Goal: Transaction & Acquisition: Purchase product/service

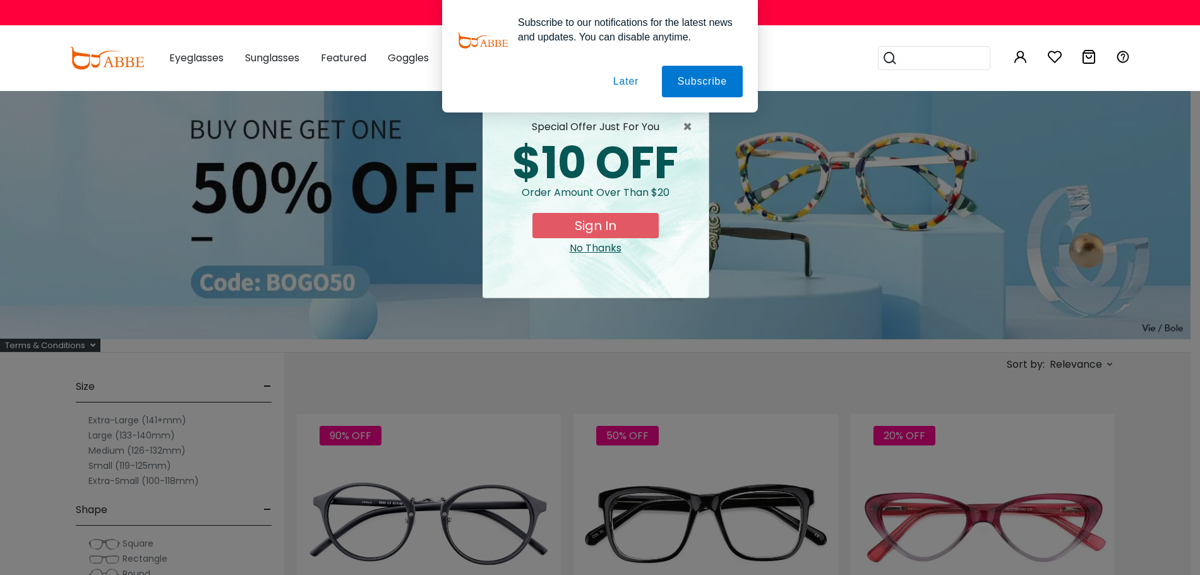
click at [635, 89] on button "Later" at bounding box center [625, 82] width 57 height 32
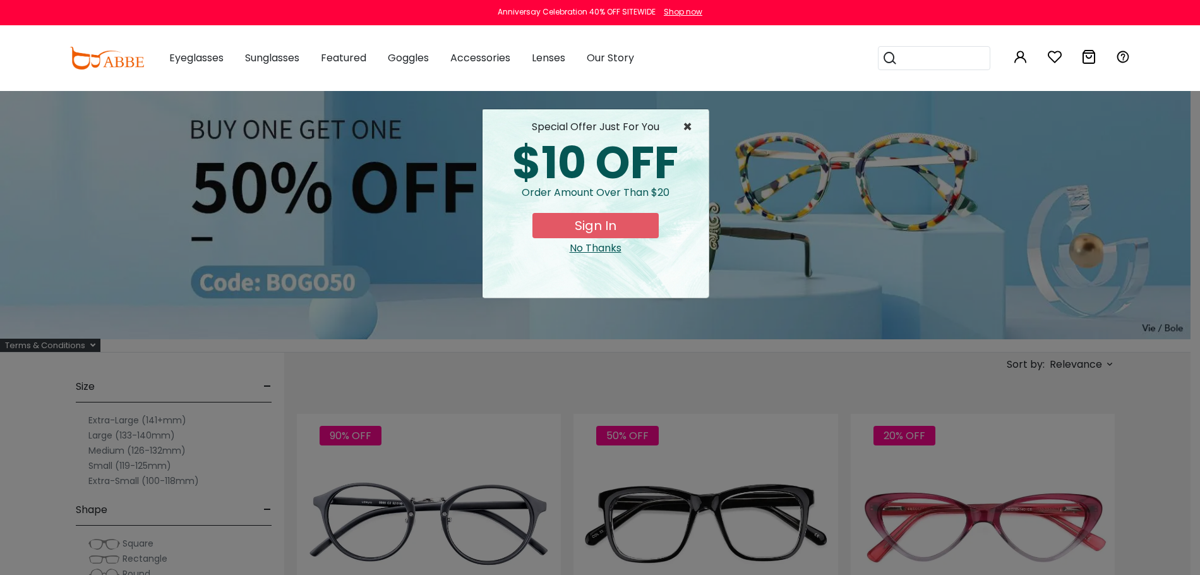
click at [688, 125] on span "×" at bounding box center [691, 126] width 16 height 15
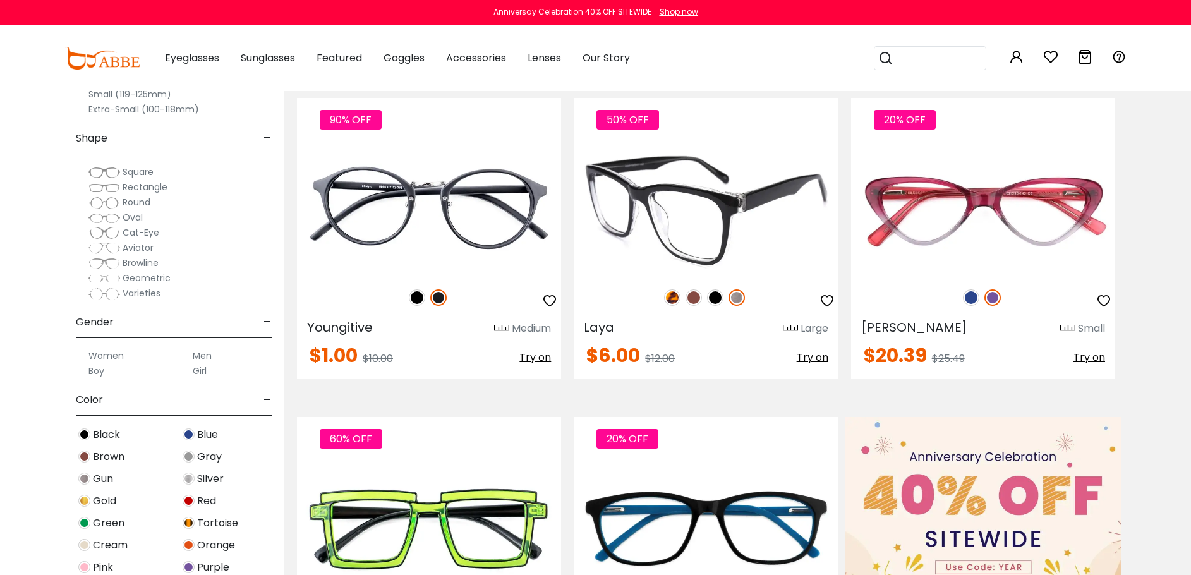
scroll to position [505, 0]
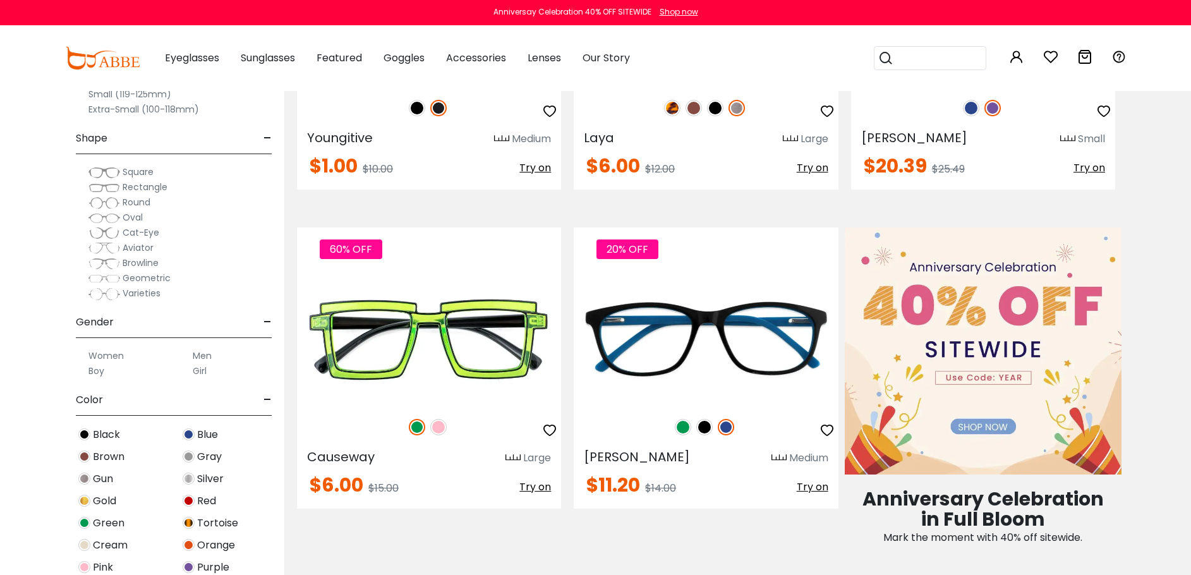
click at [195, 354] on label "Men" at bounding box center [202, 355] width 19 height 15
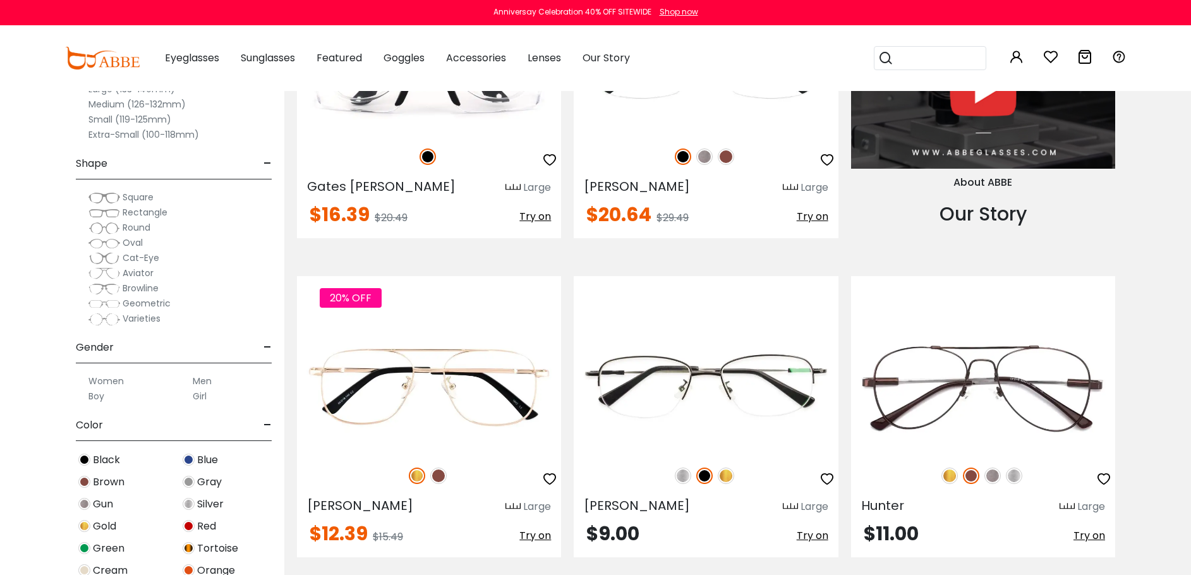
scroll to position [1453, 0]
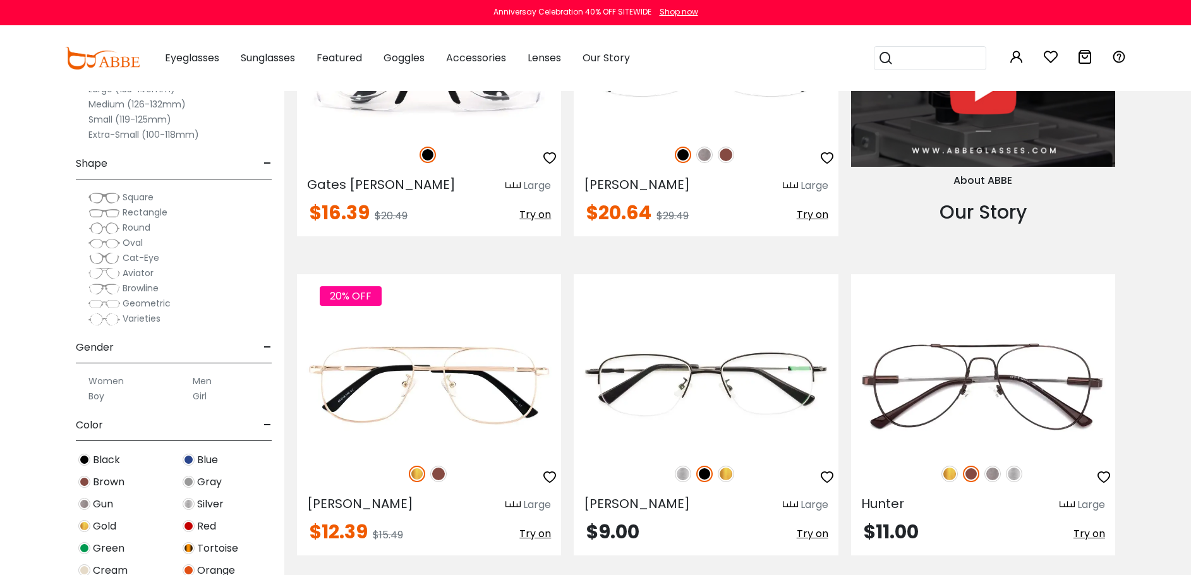
click at [160, 305] on span "Geometric" at bounding box center [147, 303] width 48 height 13
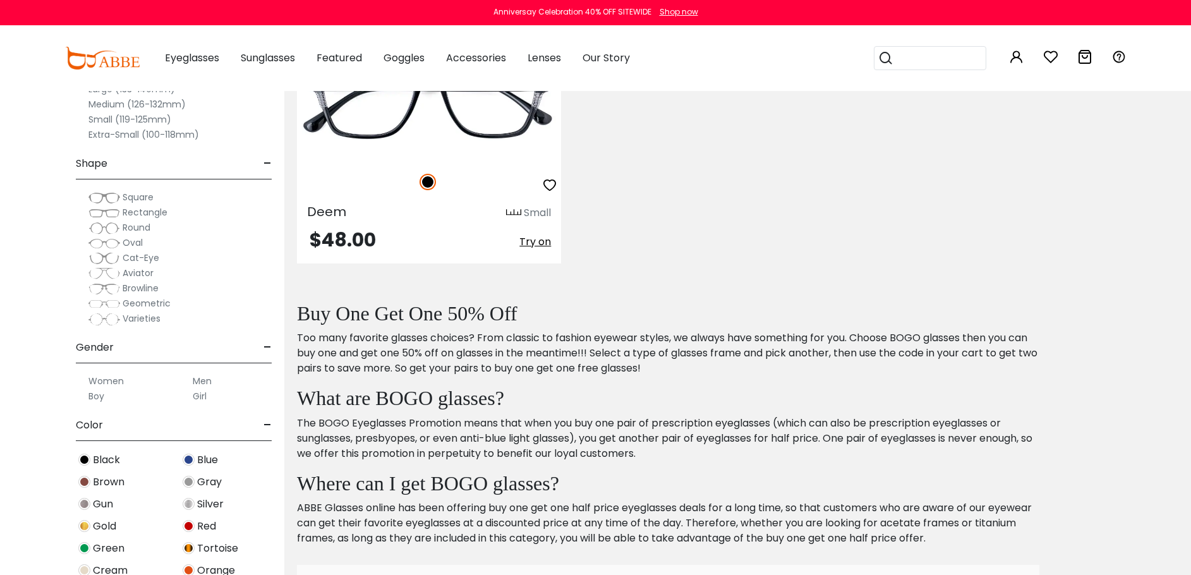
scroll to position [379, 0]
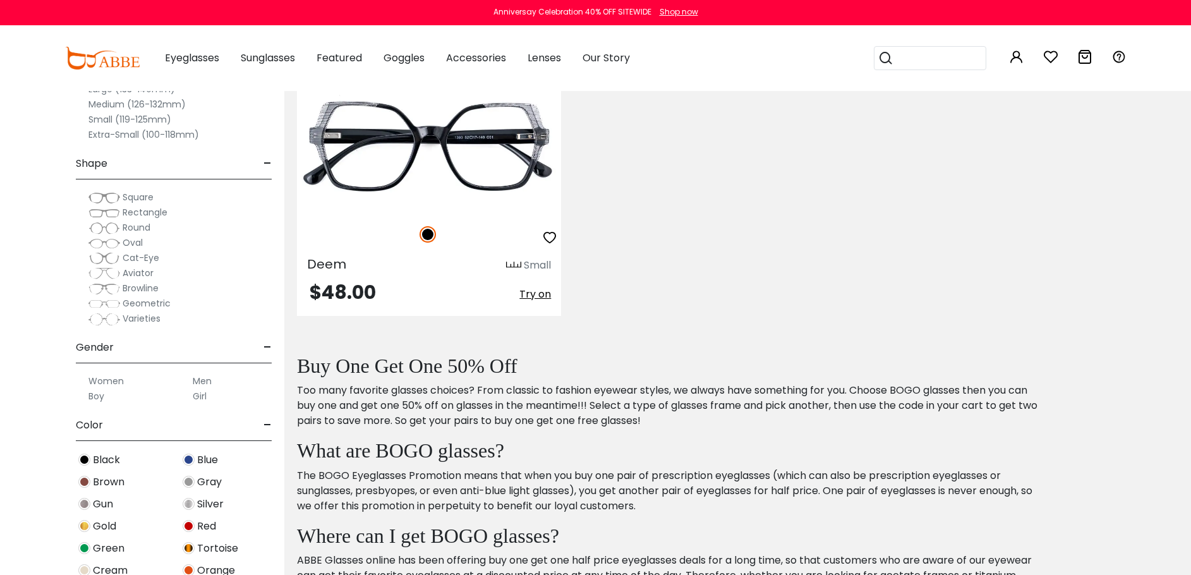
click at [142, 320] on span "Varieties" at bounding box center [142, 318] width 38 height 13
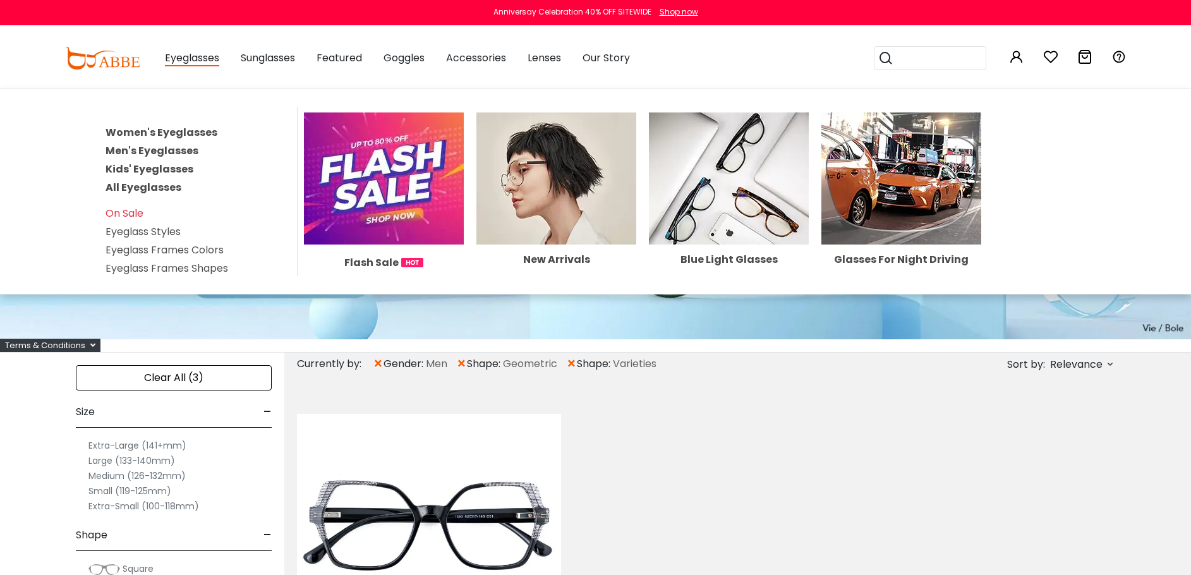
click at [200, 62] on span "Eyeglasses" at bounding box center [192, 59] width 54 height 16
click at [166, 187] on link "All Eyeglasses" at bounding box center [143, 187] width 76 height 15
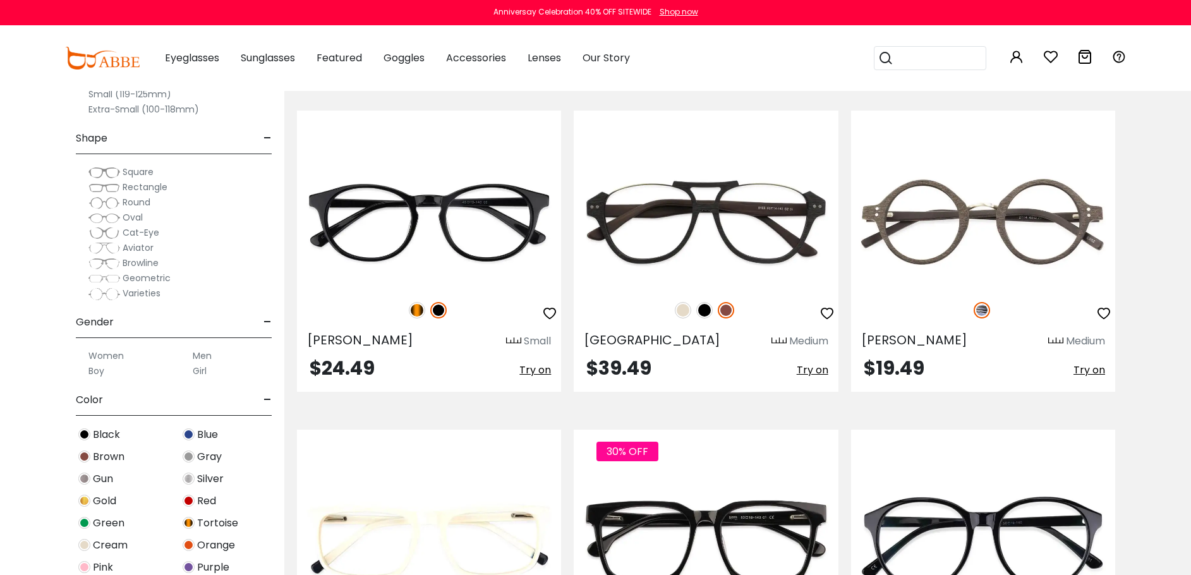
scroll to position [1579, 0]
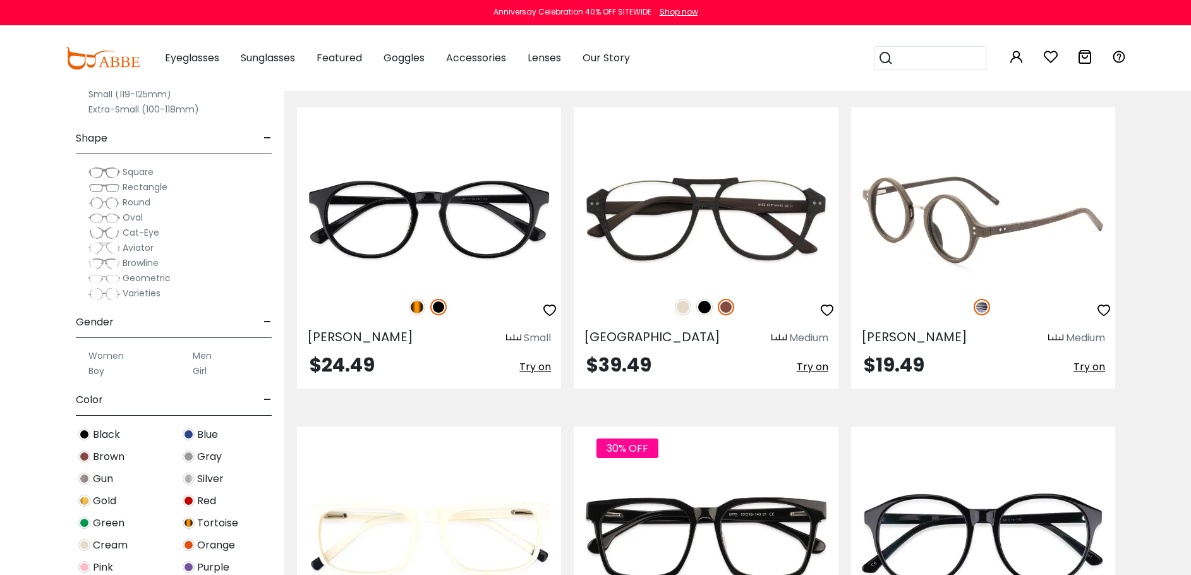
click at [1023, 258] on img at bounding box center [983, 219] width 264 height 132
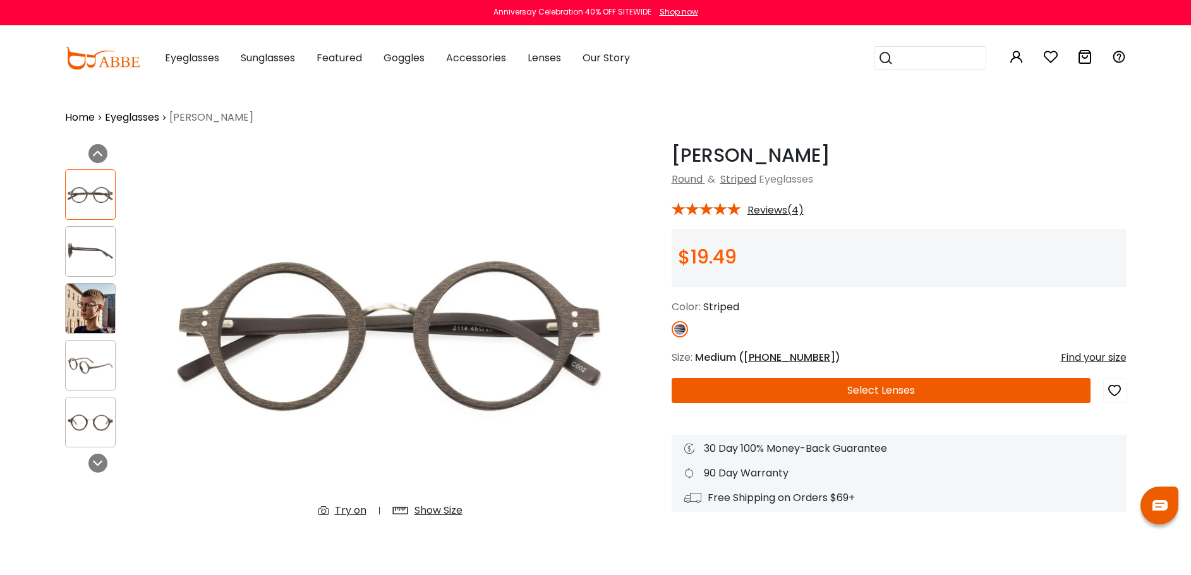
click at [911, 385] on button "Select Lenses" at bounding box center [880, 390] width 419 height 25
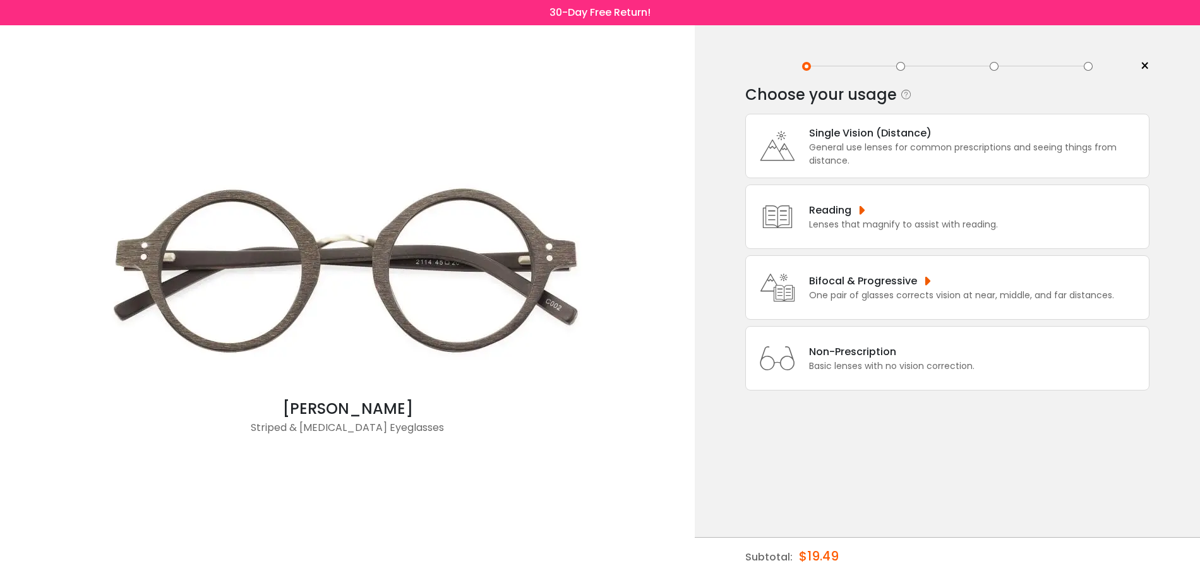
click at [886, 141] on div "Single Vision (Distance) General use lenses for common prescriptions and seeing…" at bounding box center [973, 146] width 340 height 42
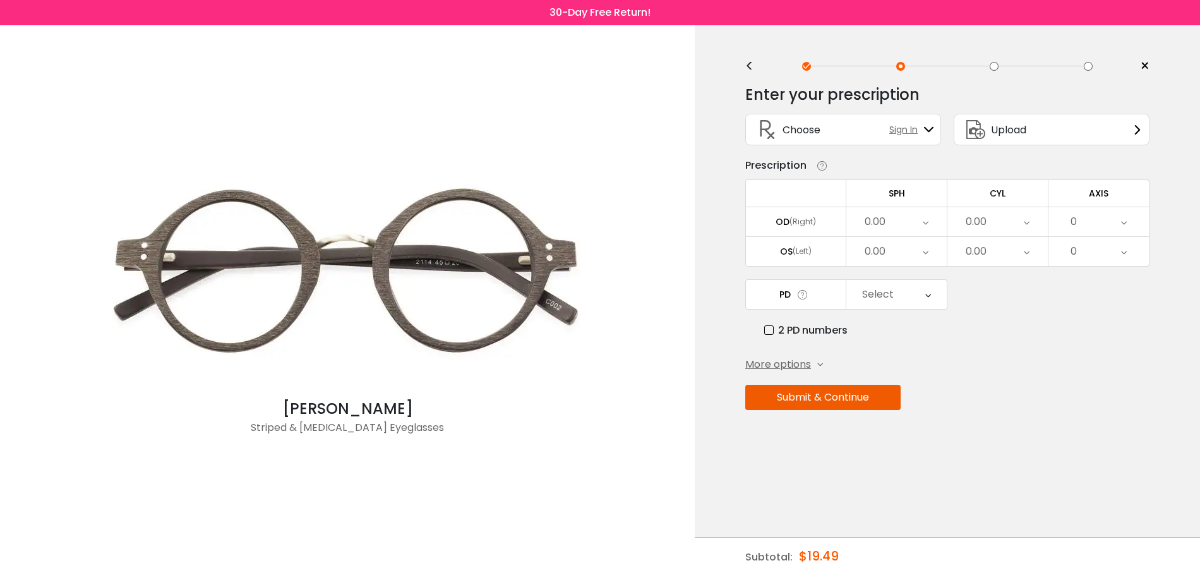
click at [1017, 128] on span "Upload" at bounding box center [1008, 130] width 35 height 16
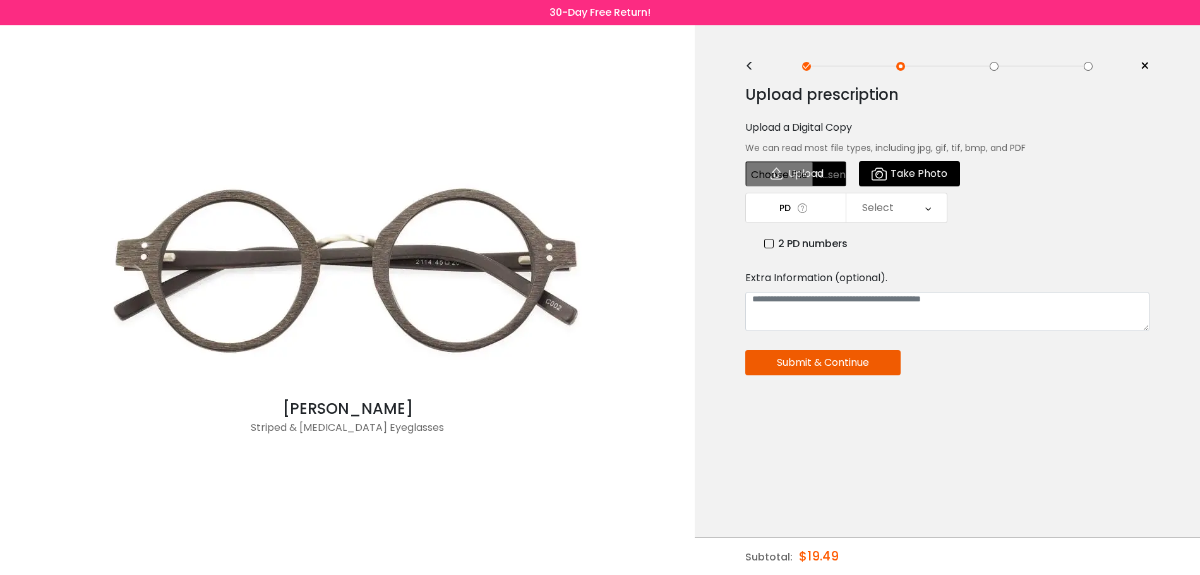
click at [776, 174] on input "file" at bounding box center [795, 173] width 101 height 25
type input "**********"
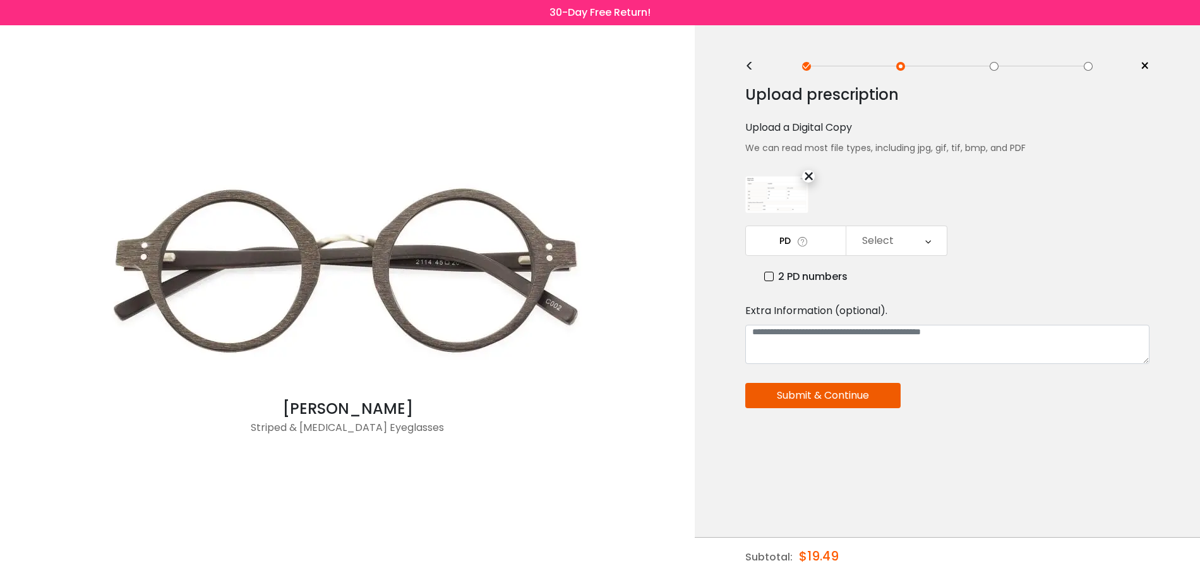
click at [767, 273] on label "2 PD numbers" at bounding box center [805, 276] width 83 height 16
click at [880, 249] on div "Right PD" at bounding box center [881, 240] width 42 height 25
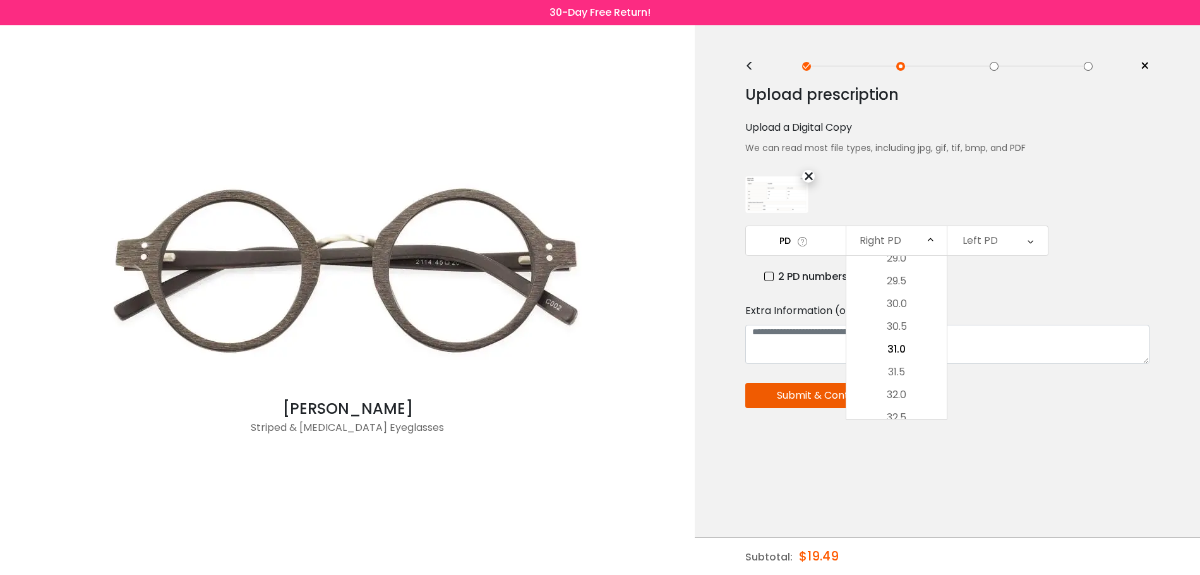
click at [880, 249] on div "Right PD" at bounding box center [881, 240] width 42 height 25
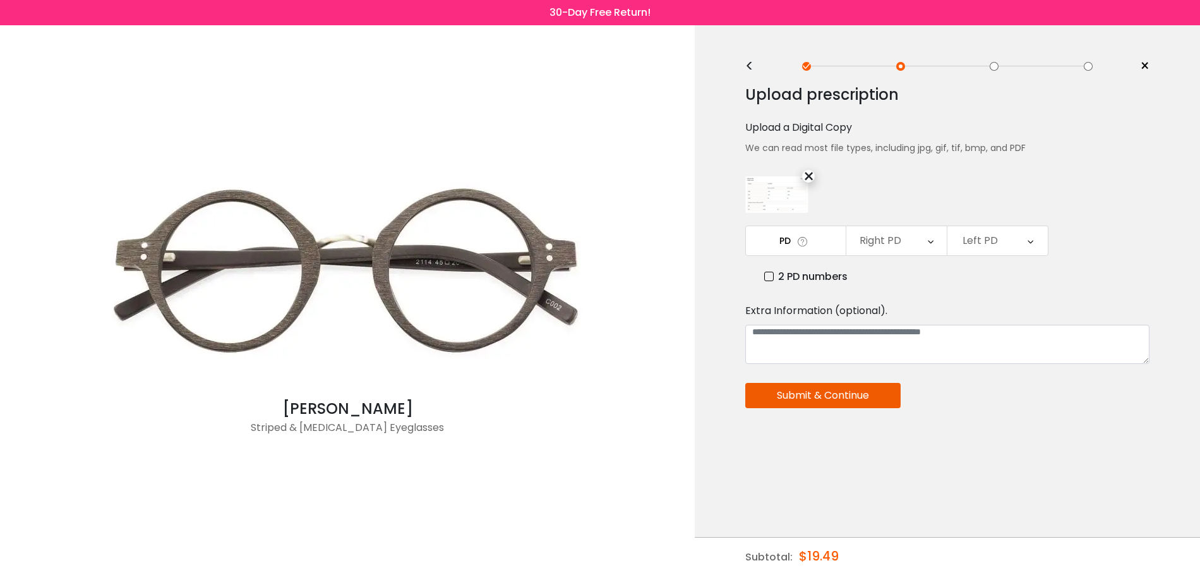
click at [750, 69] on div "<" at bounding box center [754, 66] width 19 height 10
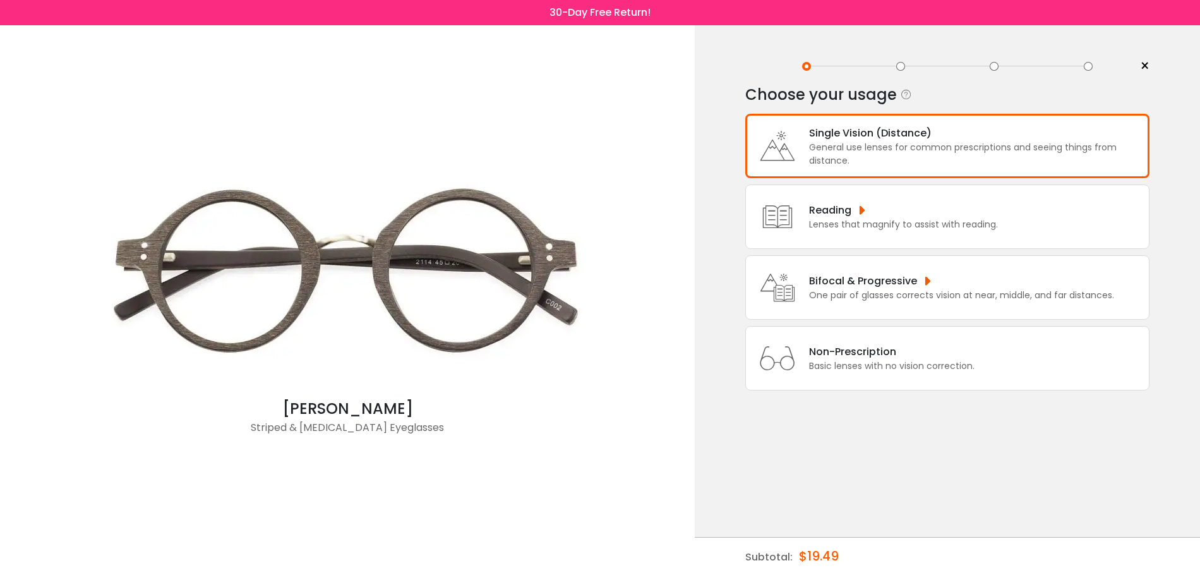
click at [865, 159] on div "General use lenses for common prescriptions and seeing things from distance." at bounding box center [975, 154] width 333 height 27
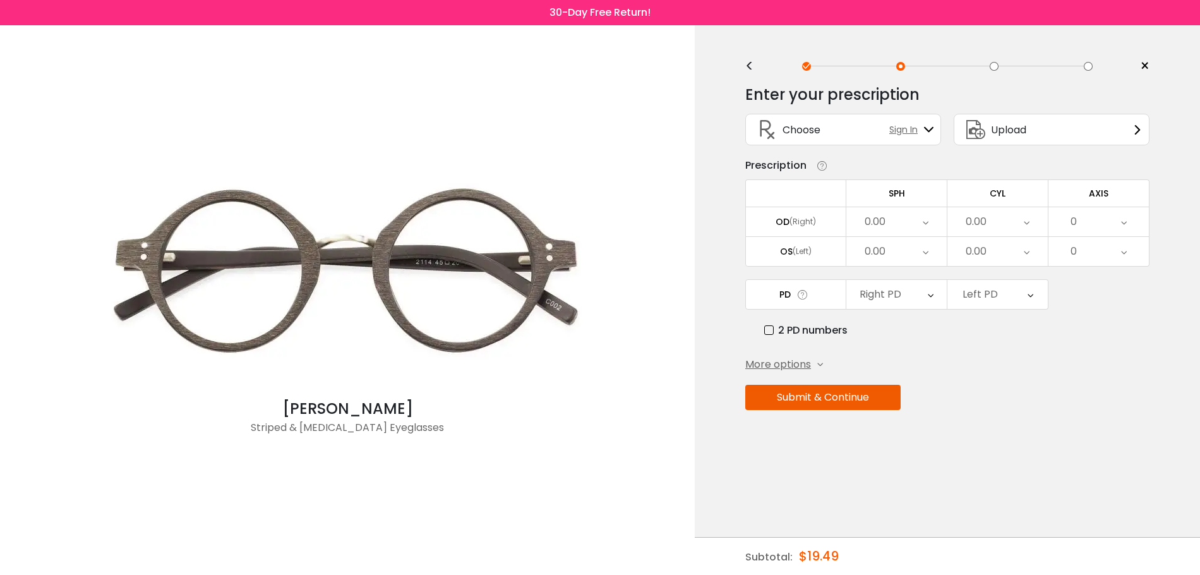
click at [895, 226] on div "0.00" at bounding box center [896, 221] width 100 height 29
click at [901, 302] on li "-0.25" at bounding box center [896, 307] width 100 height 23
click at [984, 227] on div "0.00" at bounding box center [976, 221] width 21 height 25
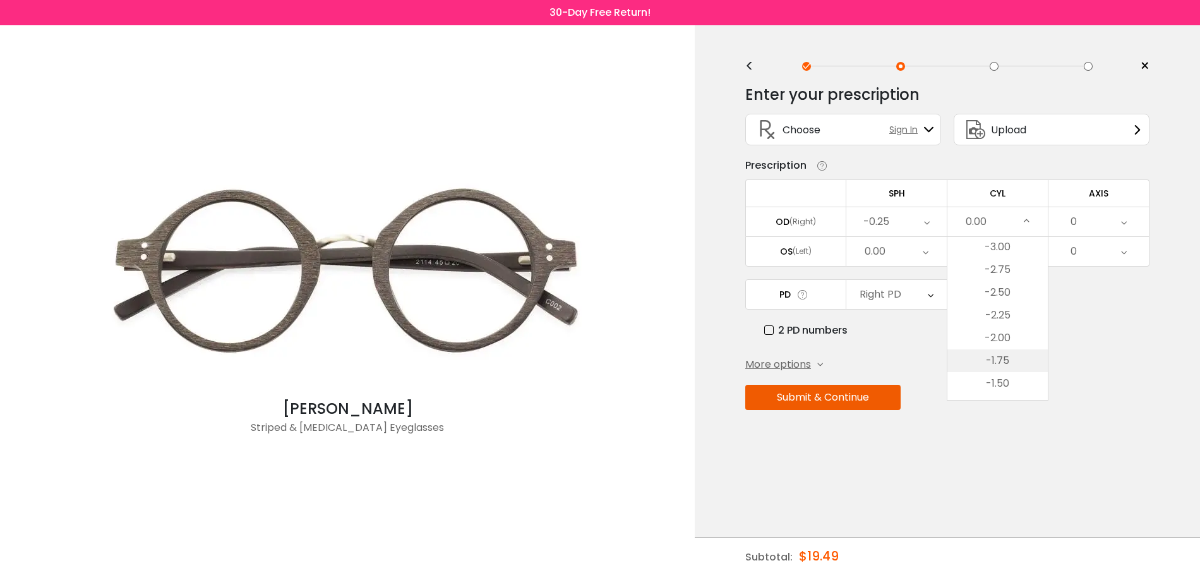
click at [1012, 355] on li "-1.75" at bounding box center [997, 360] width 100 height 23
click at [1084, 233] on div "0" at bounding box center [1098, 221] width 100 height 29
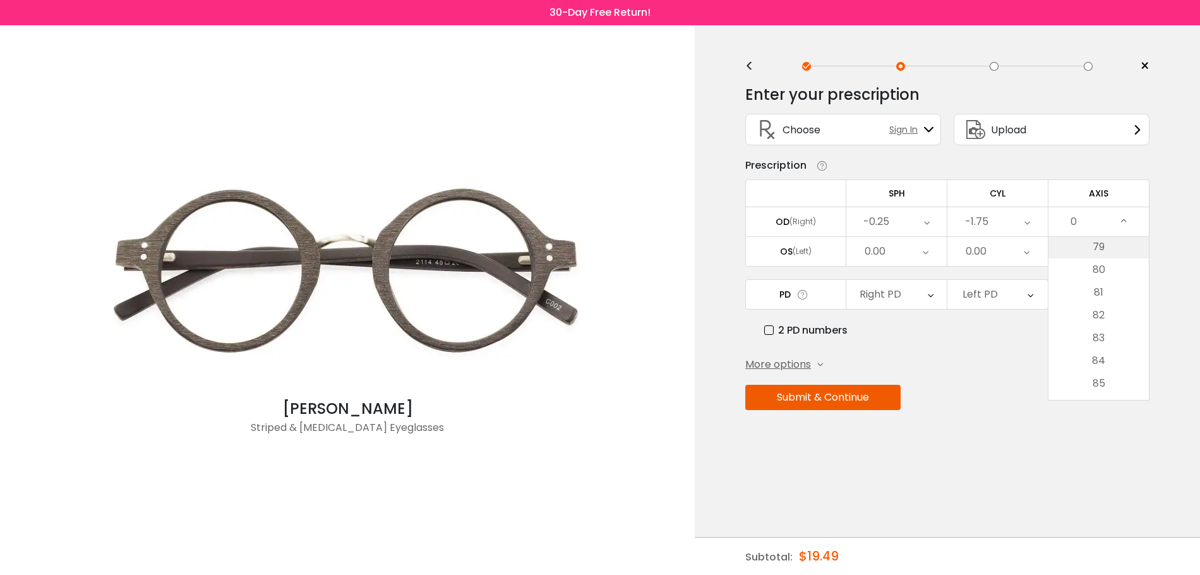
scroll to position [1768, 0]
click at [1119, 291] on li "80" at bounding box center [1098, 298] width 100 height 23
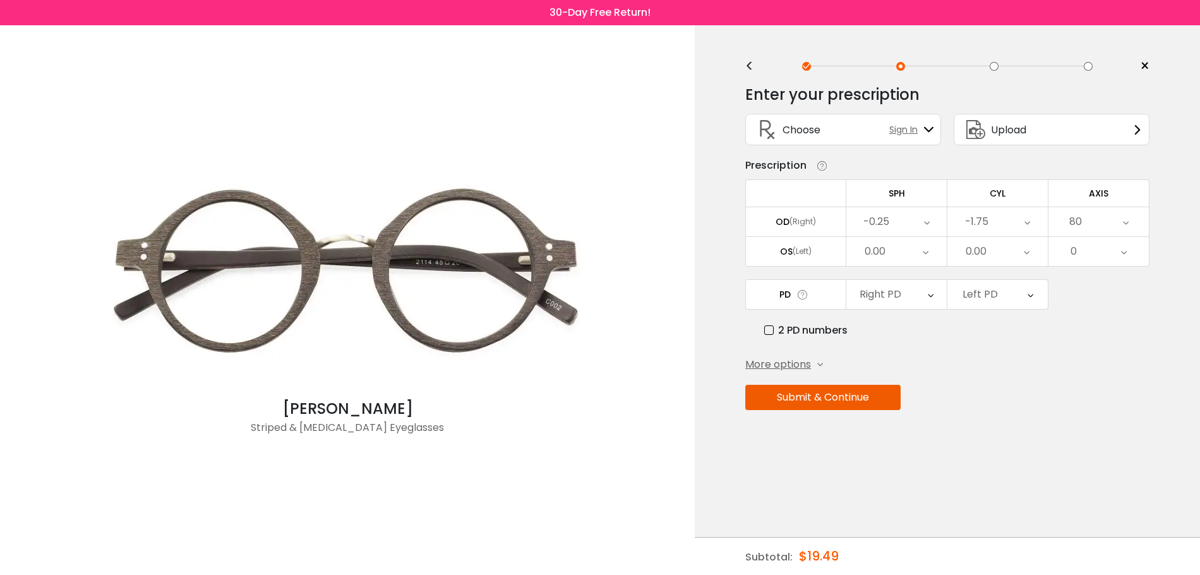
click at [918, 258] on div "0.00" at bounding box center [896, 251] width 100 height 29
click at [1000, 252] on div "0.00" at bounding box center [997, 251] width 100 height 29
click at [1012, 376] on li "-1.25" at bounding box center [997, 372] width 100 height 23
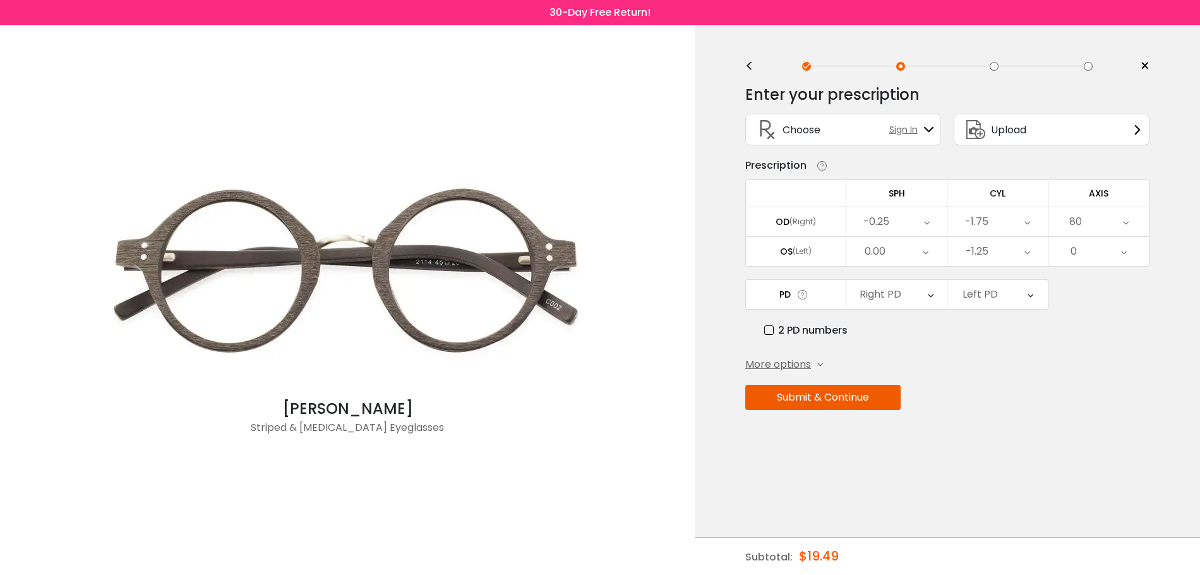
click at [1087, 244] on div "0" at bounding box center [1098, 251] width 100 height 29
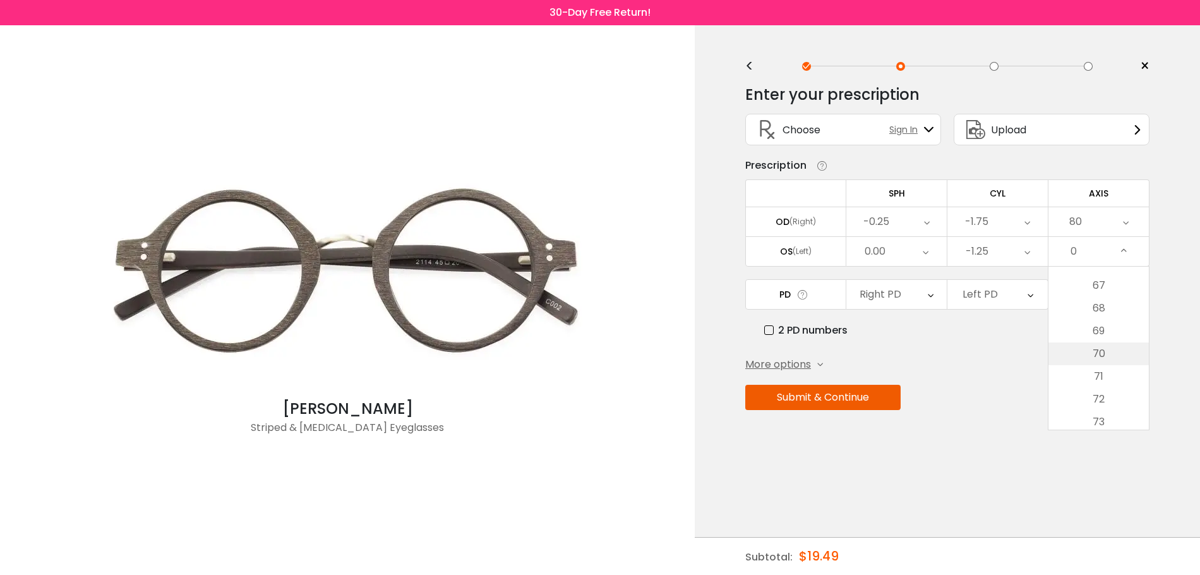
click at [1125, 358] on li "70" at bounding box center [1098, 353] width 100 height 23
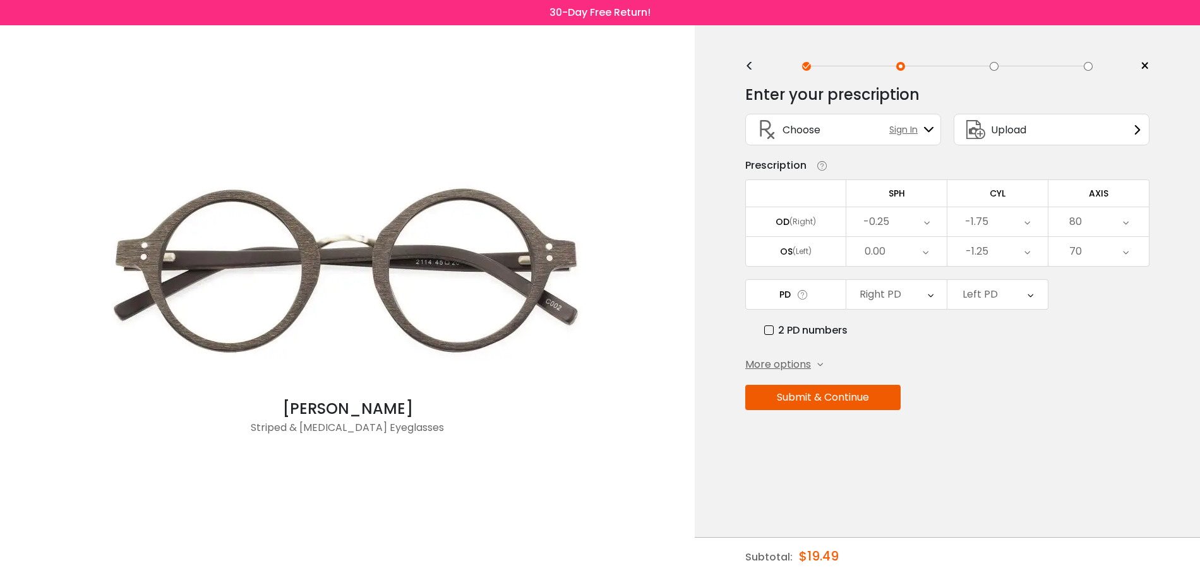
click at [882, 296] on div "Right PD" at bounding box center [881, 294] width 42 height 25
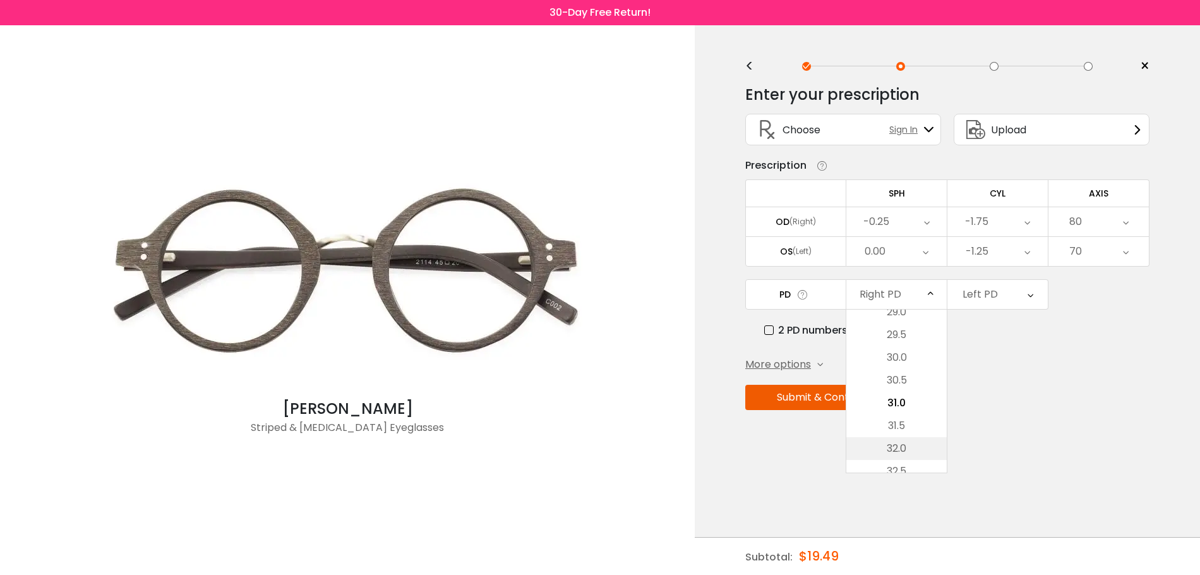
click at [913, 443] on li "32.0" at bounding box center [896, 448] width 100 height 23
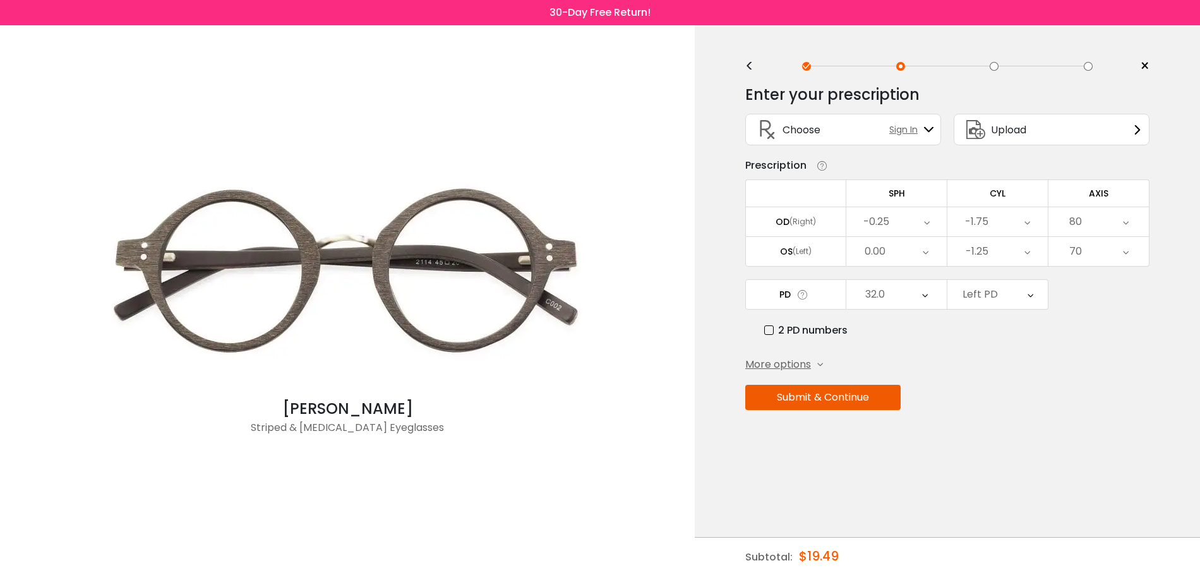
click at [995, 301] on div "Left PD" at bounding box center [980, 294] width 35 height 25
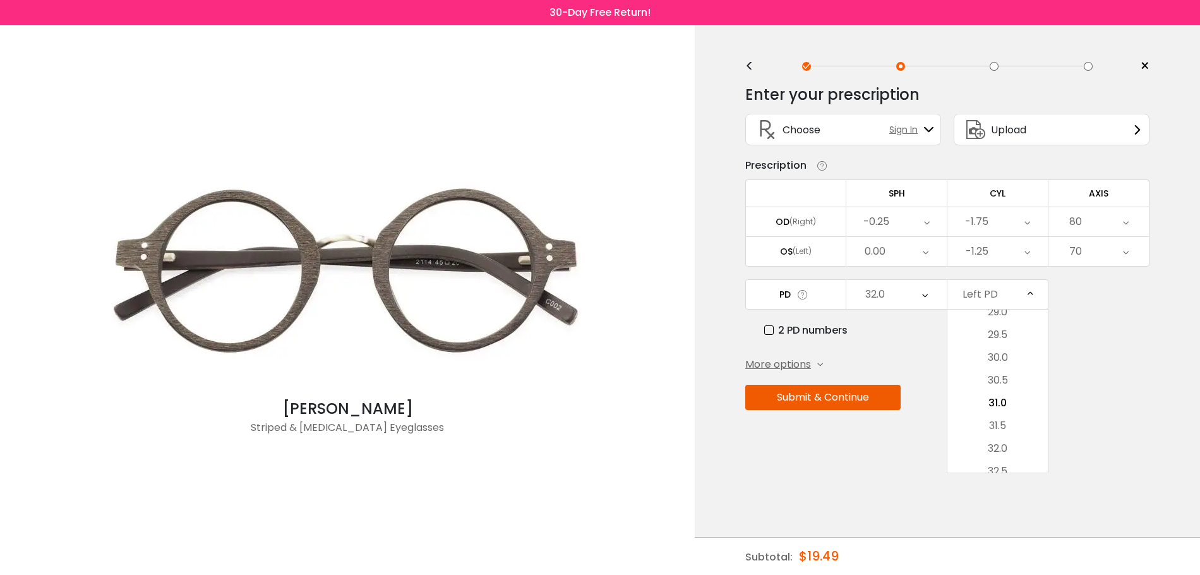
click at [1016, 442] on li "32.0" at bounding box center [997, 448] width 100 height 23
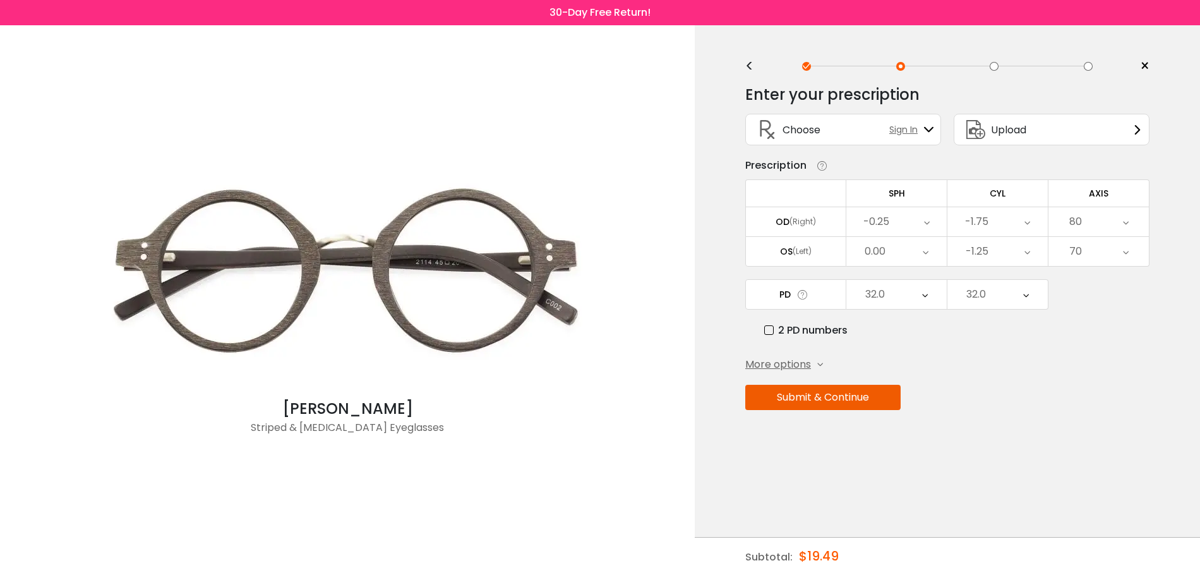
click at [882, 392] on button "Submit & Continue" at bounding box center [822, 397] width 155 height 25
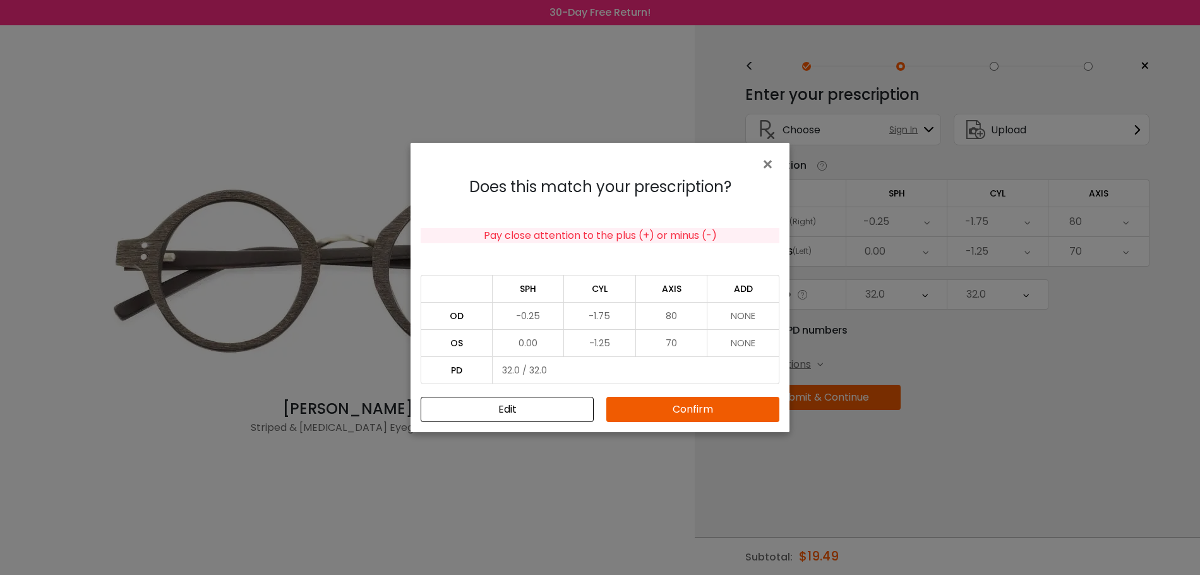
click at [711, 407] on button "Confirm" at bounding box center [692, 409] width 173 height 25
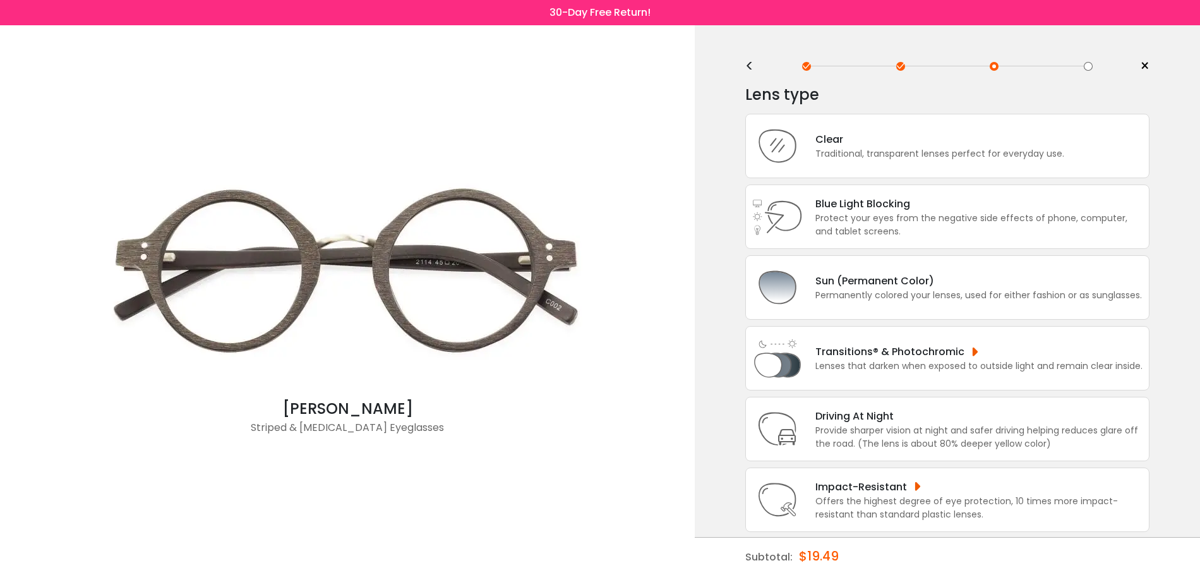
click at [751, 61] on div "<" at bounding box center [754, 66] width 19 height 10
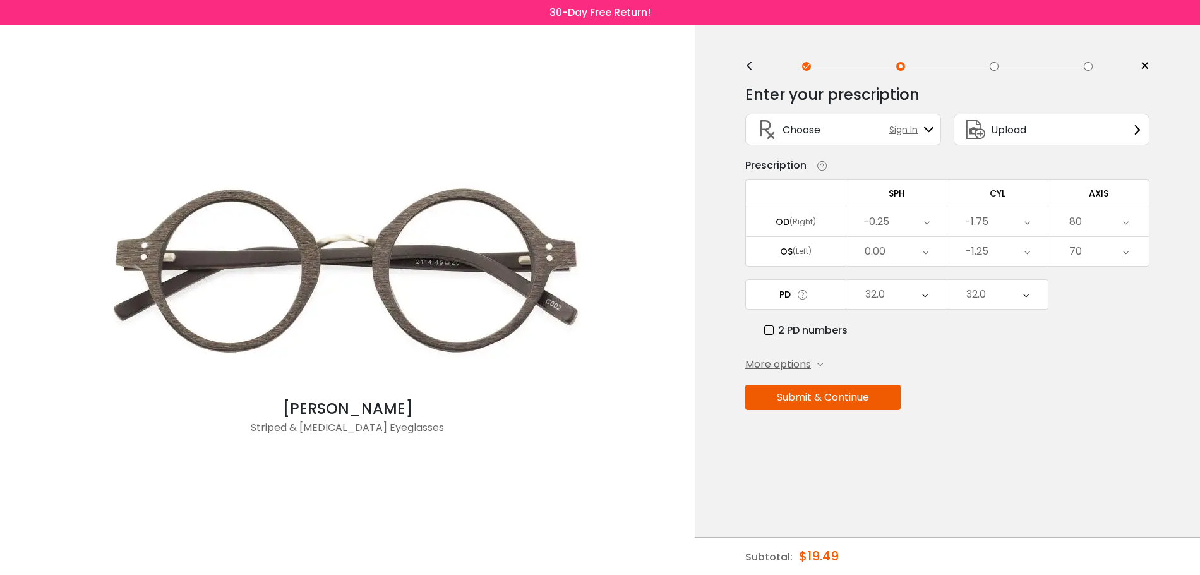
click at [1096, 124] on div "Upload" at bounding box center [1052, 130] width 196 height 32
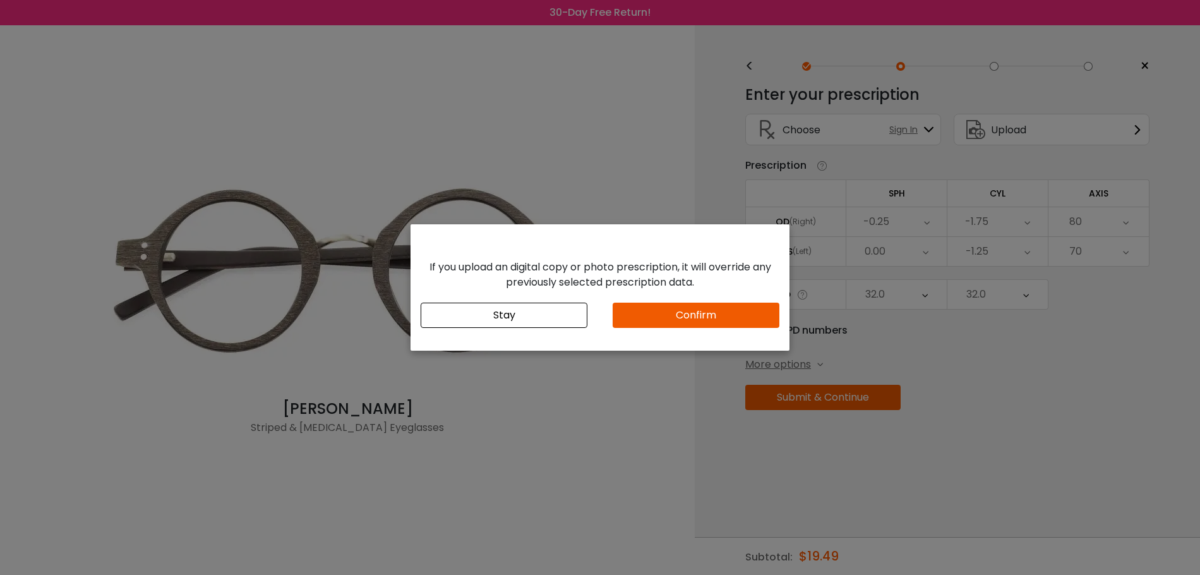
click at [663, 320] on button "Confirm" at bounding box center [696, 315] width 167 height 25
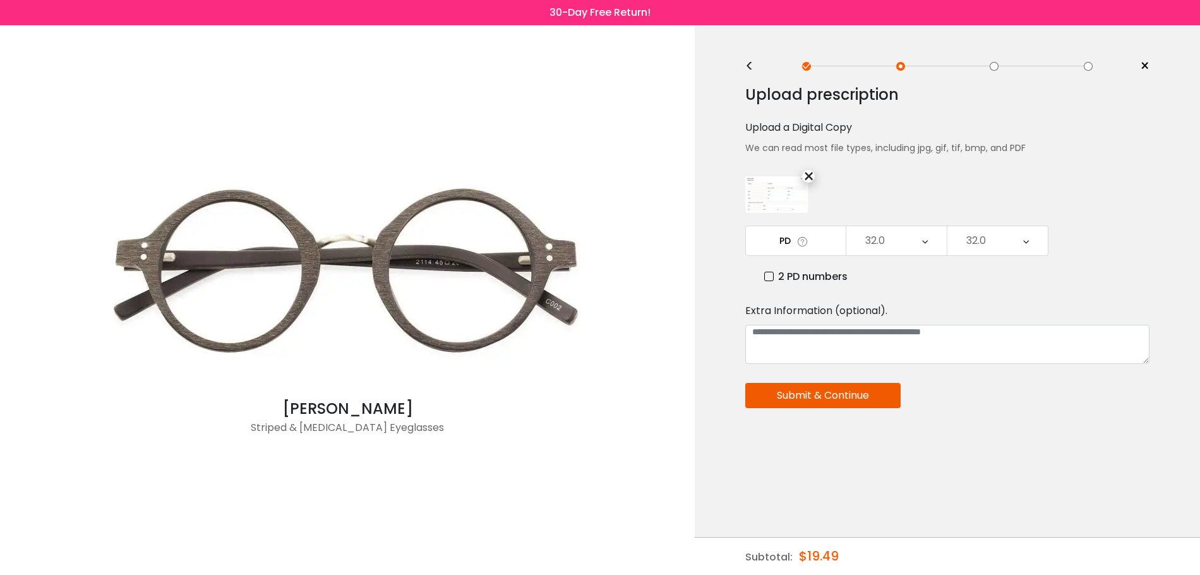
click at [847, 401] on button "Submit & Continue" at bounding box center [822, 395] width 155 height 25
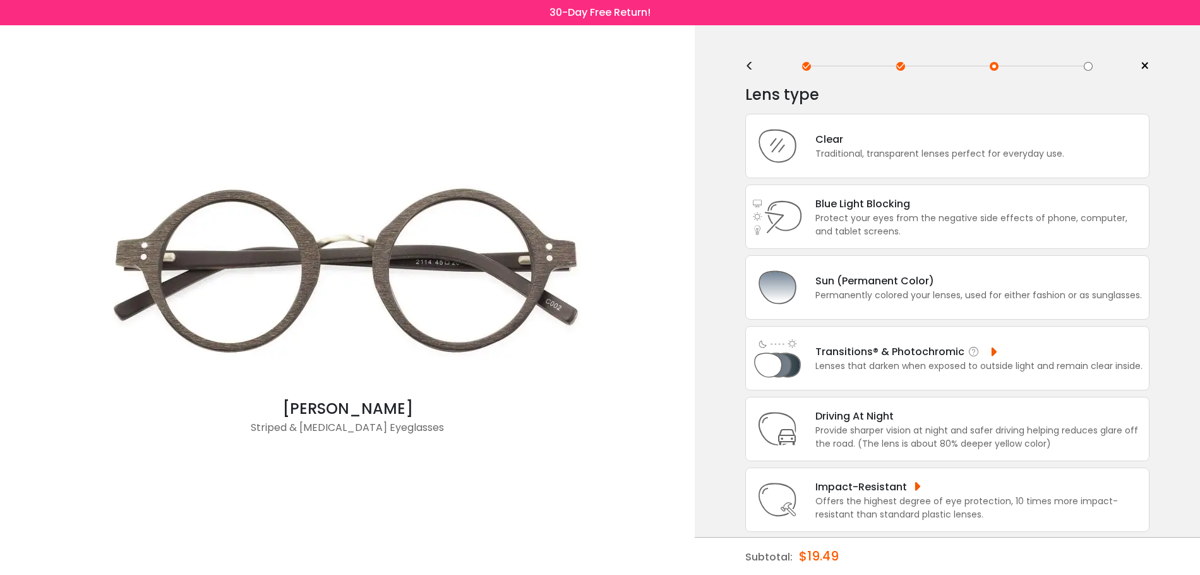
click at [889, 354] on div "Transitions® & Photochromic" at bounding box center [978, 352] width 327 height 16
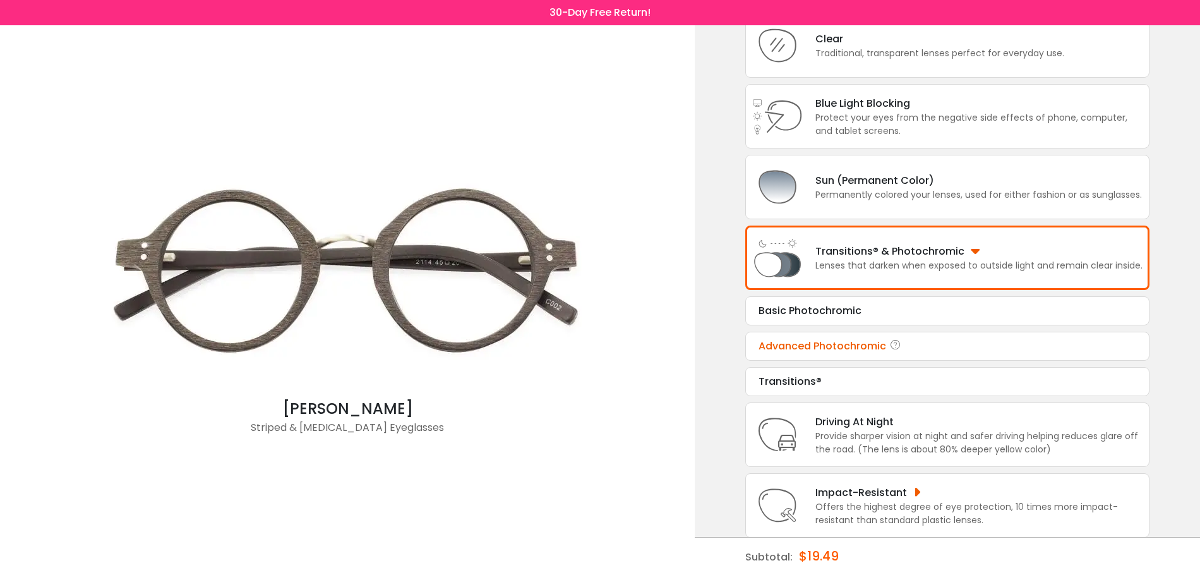
scroll to position [114, 0]
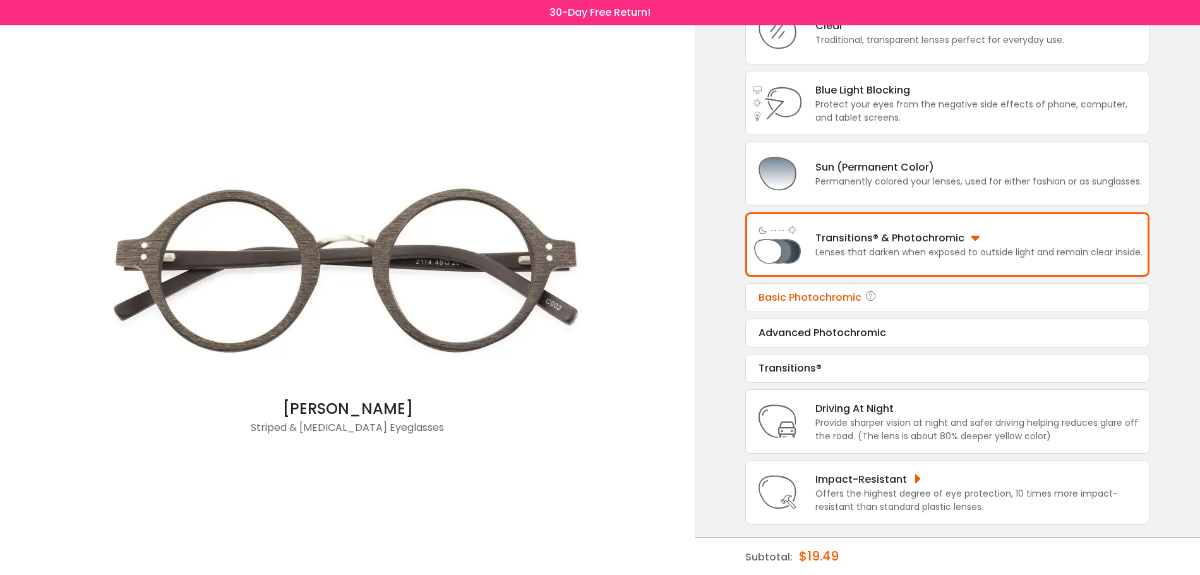
click at [886, 300] on div "Basic Photochromic" at bounding box center [948, 297] width 378 height 15
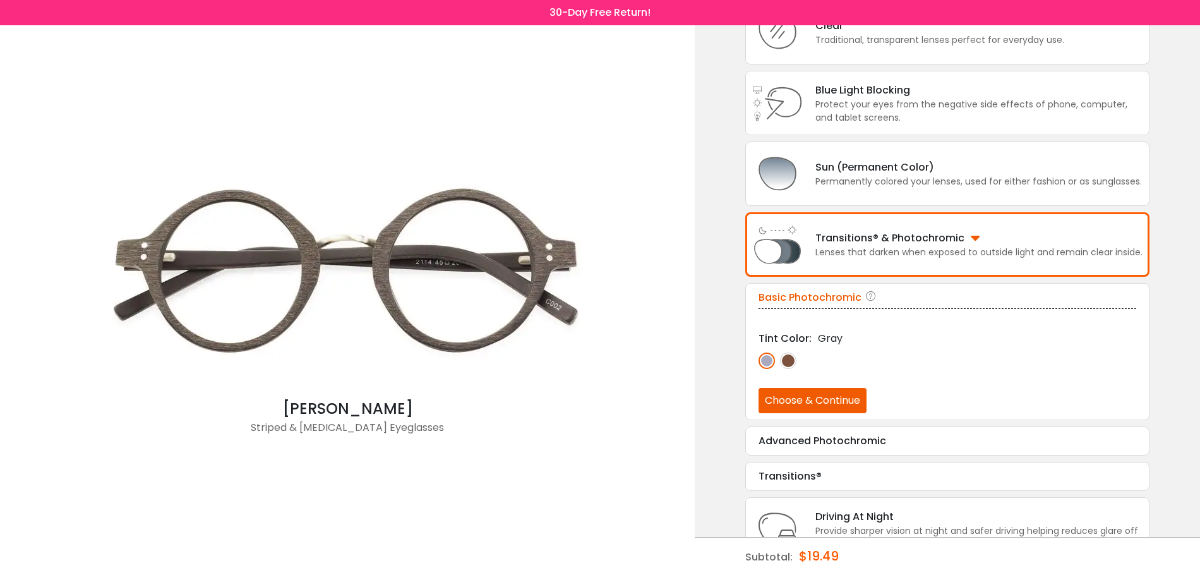
click at [788, 363] on img at bounding box center [788, 360] width 16 height 16
click at [852, 401] on button "Choose & Continue" at bounding box center [813, 400] width 108 height 25
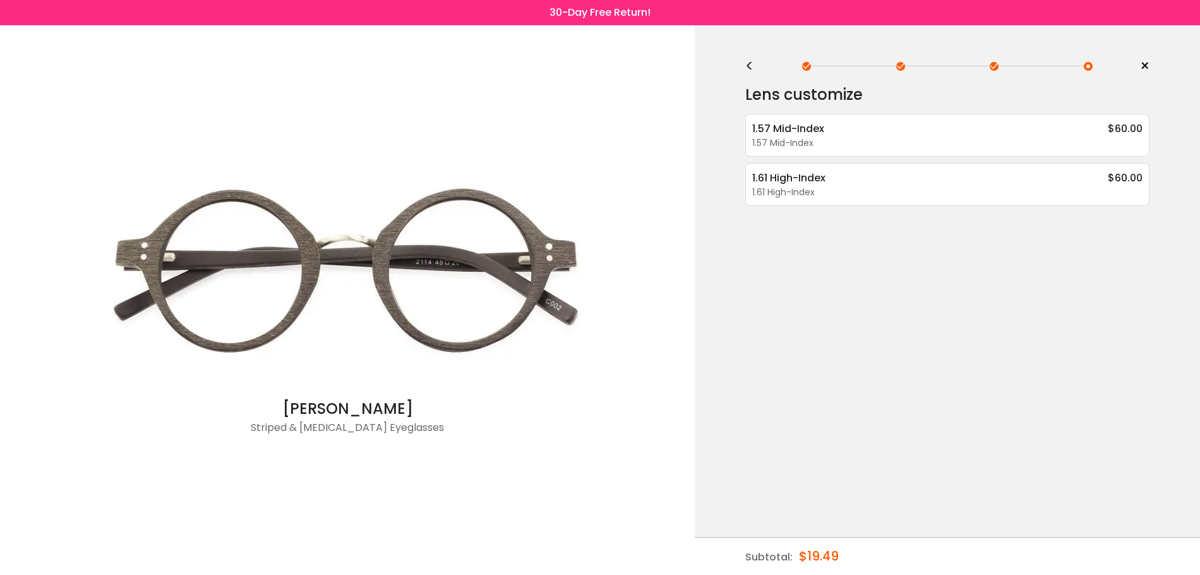
scroll to position [0, 0]
click at [783, 159] on div "Lens customize 1.57 Mid-Index $60.00 1.57 Mid-Index Super Hydrophobic Coating -…" at bounding box center [947, 144] width 404 height 124
click at [805, 153] on div "1.57 Mid-Index $60.00 1.57 Mid-Index Super Hydrophobic Coating - $8.49 Anti-Ref…" at bounding box center [947, 135] width 404 height 43
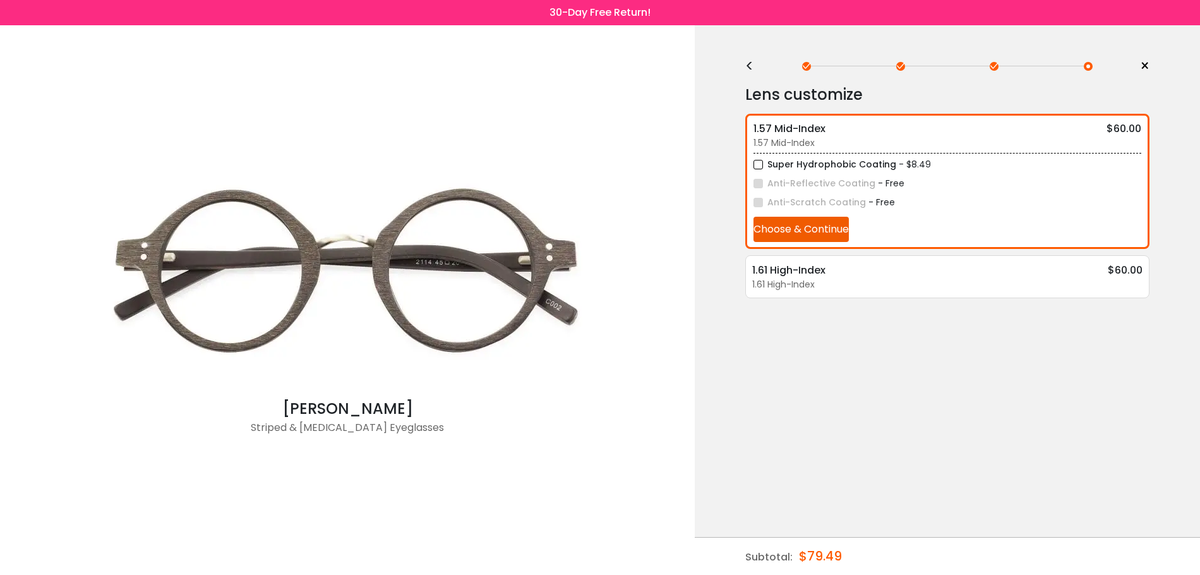
click at [964, 429] on div "< × Choose your usage Single Vision (Distance) This lens helps you see details …" at bounding box center [947, 299] width 505 height 549
click at [889, 342] on div "Lens customize 1.57 Mid-Index $60.00 1.57 Mid-Index Super Hydrophobic Coating -…" at bounding box center [947, 212] width 404 height 273
click at [896, 285] on div "1.61 High-Index" at bounding box center [947, 284] width 390 height 13
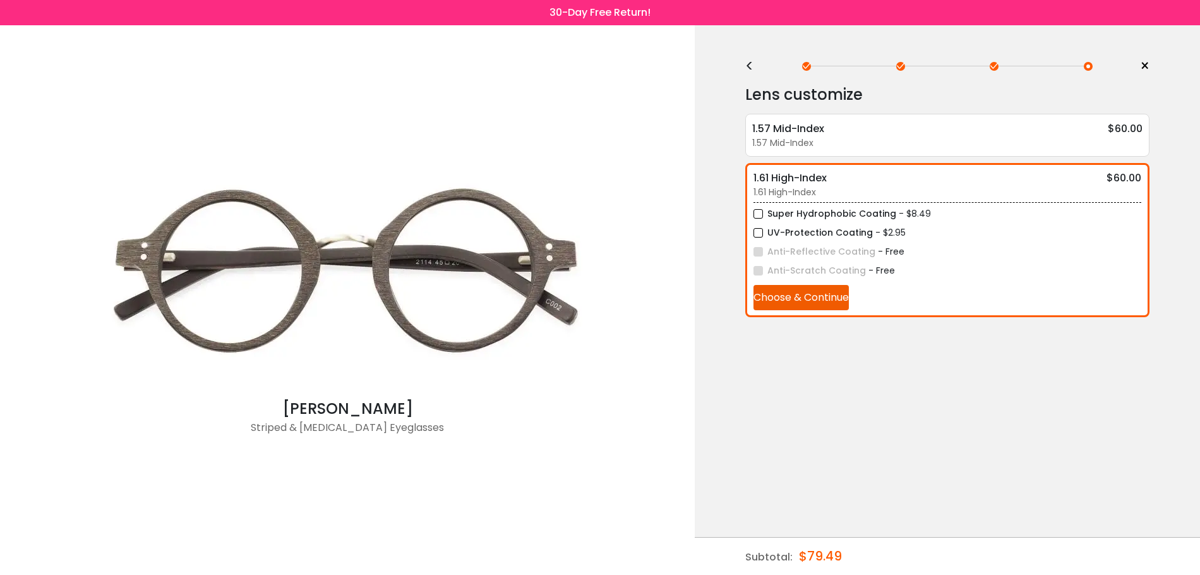
click at [752, 76] on div "Lens customize 1.57 Mid-Index $60.00 1.57 Mid-Index Super Hydrophobic Coating -…" at bounding box center [947, 222] width 404 height 292
drag, startPoint x: 1160, startPoint y: 560, endPoint x: 1112, endPoint y: 563, distance: 48.1
click at [1133, 561] on div "Subtotal: $79.49 Confirm & add to cart" at bounding box center [947, 556] width 505 height 38
click at [795, 127] on div "1.57 Mid-Index" at bounding box center [797, 129] width 91 height 16
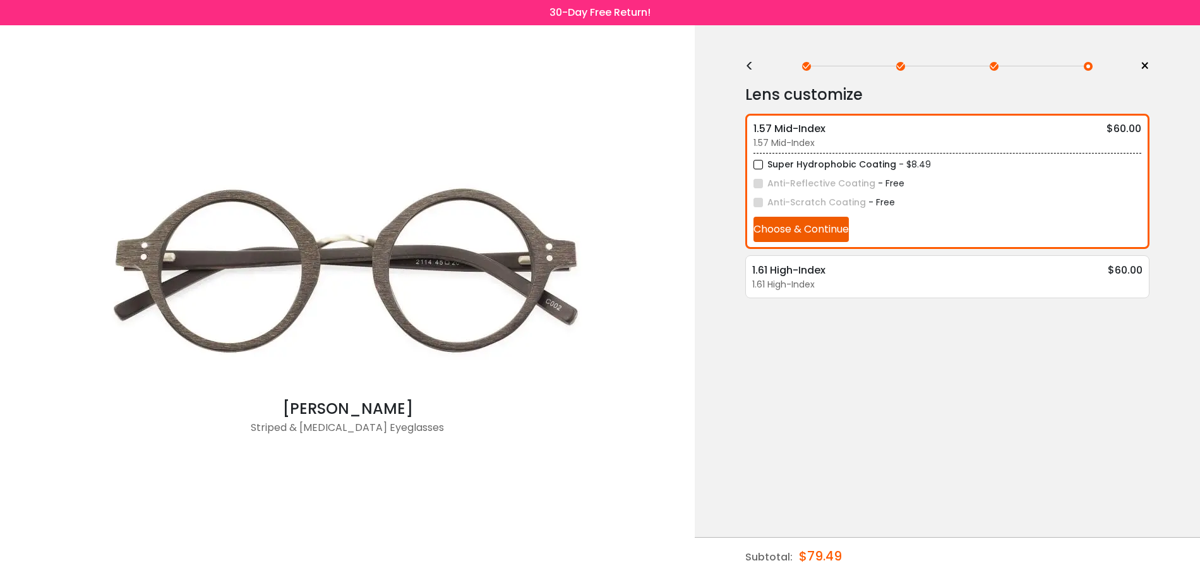
click at [748, 68] on div "< × Choose your usage Single Vision (Distance) This lens helps you see details …" at bounding box center [947, 299] width 505 height 549
click at [751, 66] on div "<" at bounding box center [754, 66] width 19 height 10
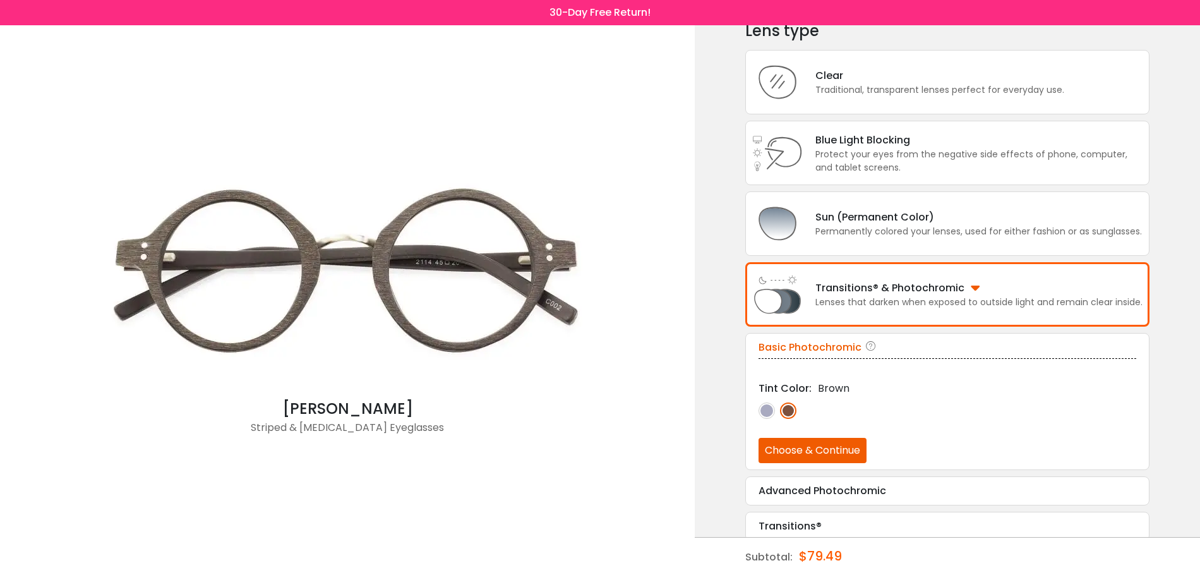
scroll to position [63, 0]
click at [916, 100] on div "Clear Traditional, transparent lenses perfect for everyday use." at bounding box center [947, 83] width 404 height 64
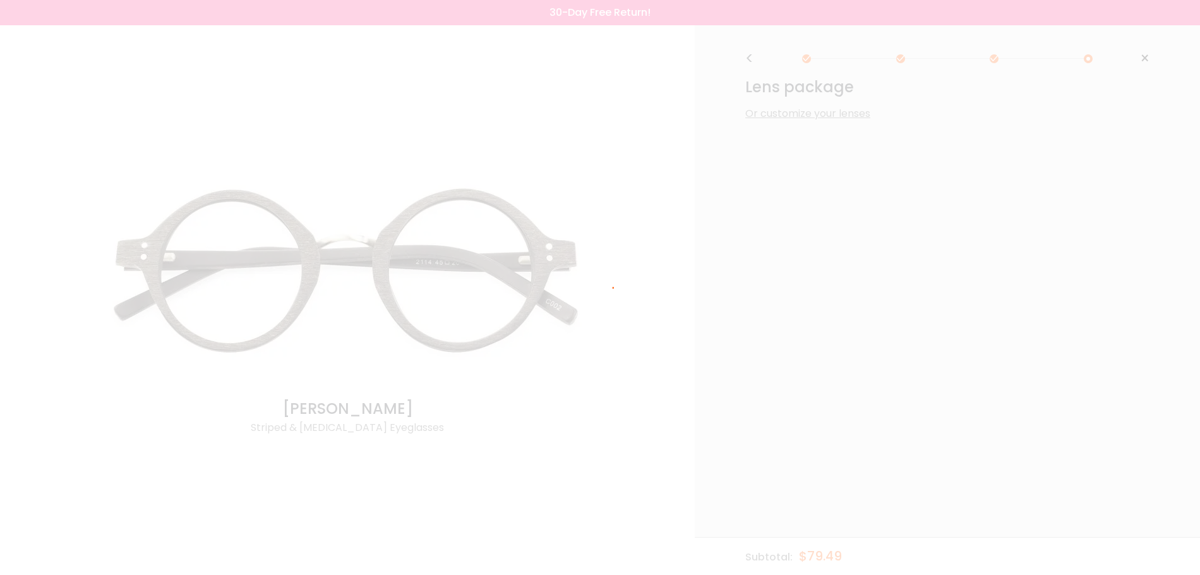
scroll to position [0, 0]
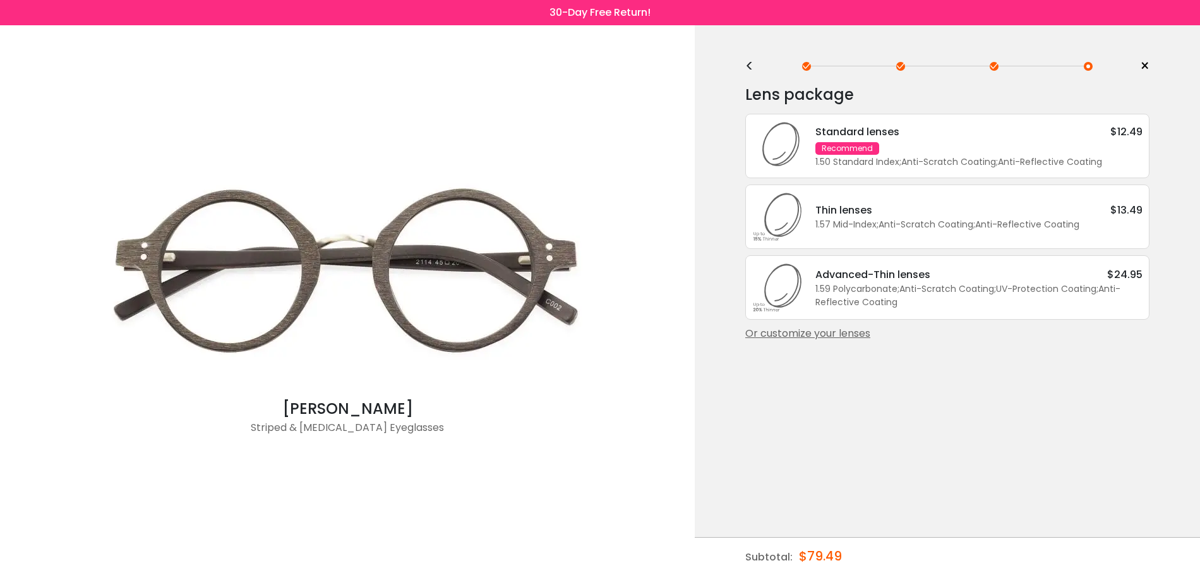
click at [937, 145] on div "Standard lenses $12.49 Recommend 1.50 Standard Index ; Anti-Scratch Coating ; A…" at bounding box center [973, 146] width 340 height 45
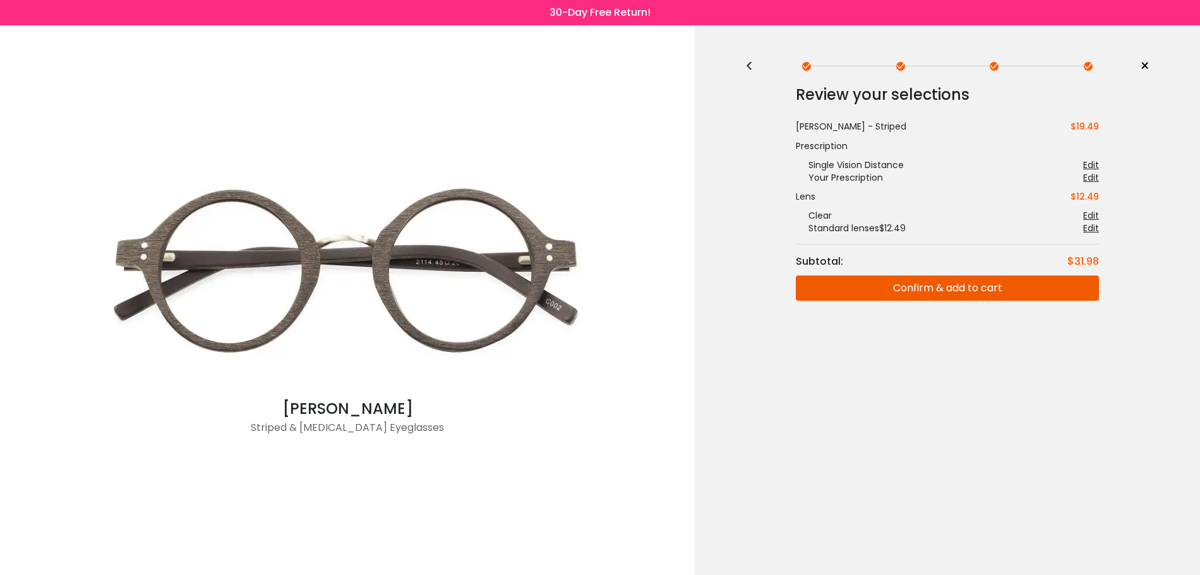
click at [934, 285] on button "Confirm & add to cart" at bounding box center [947, 287] width 303 height 25
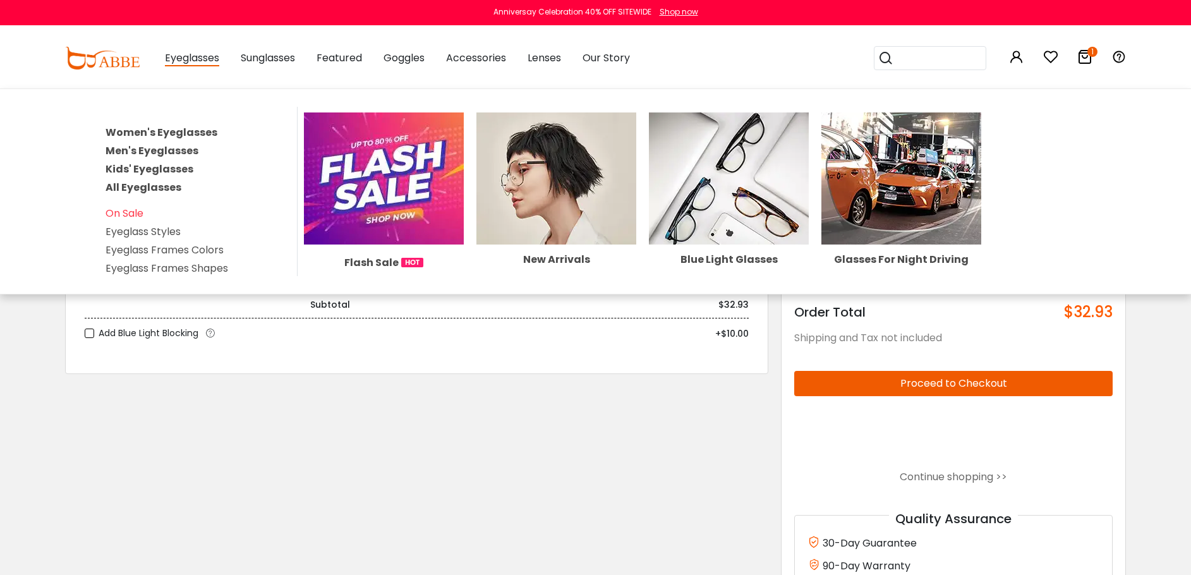
click at [332, 197] on img at bounding box center [384, 178] width 160 height 132
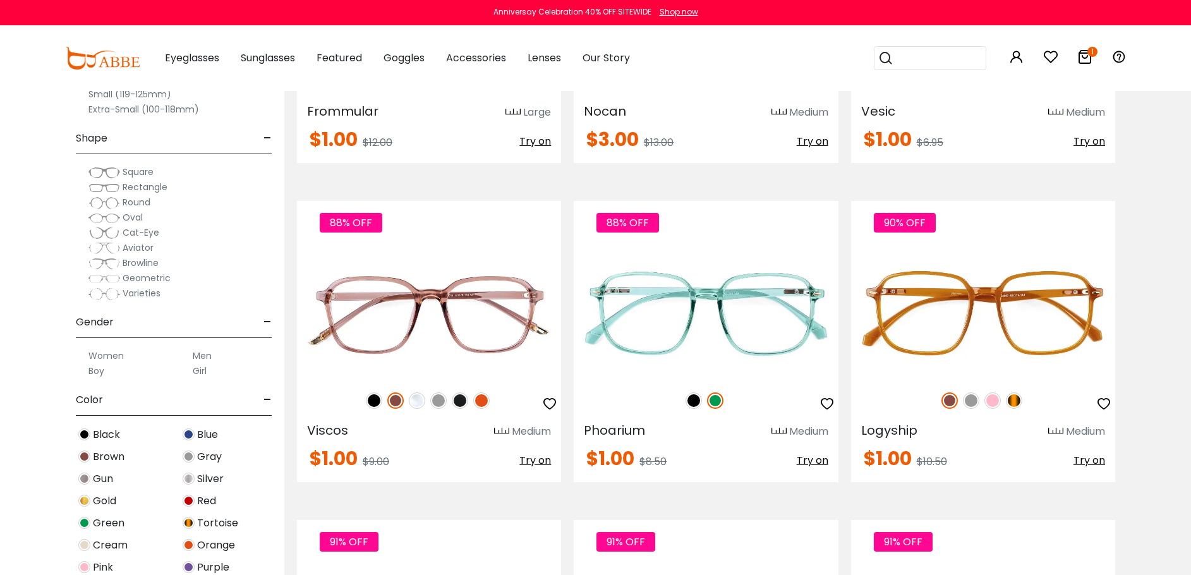
scroll to position [3095, 0]
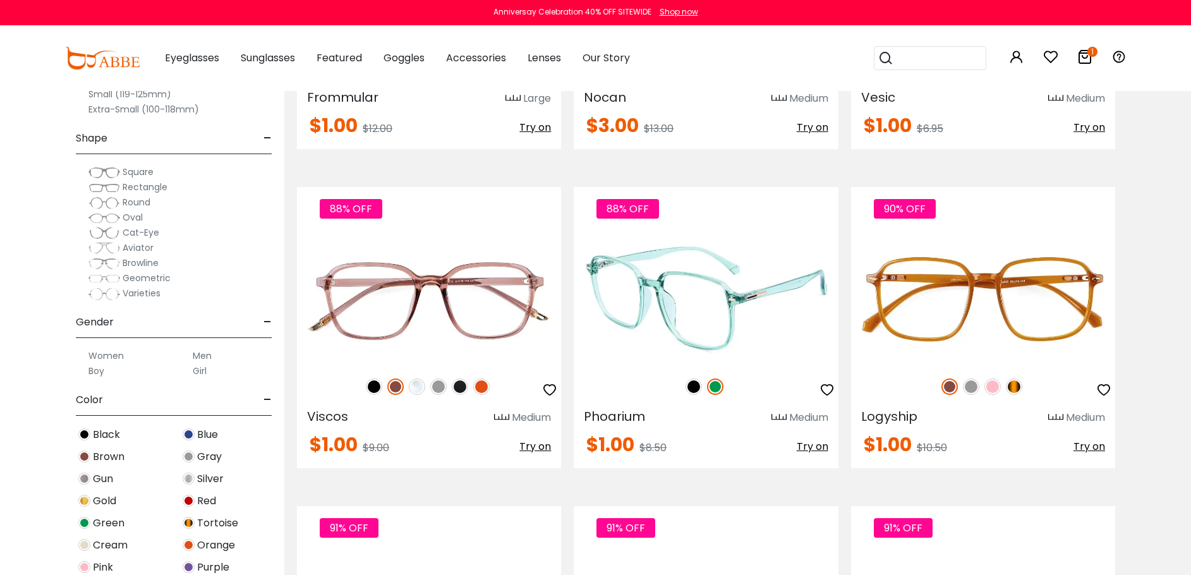
click at [687, 391] on img at bounding box center [693, 386] width 16 height 16
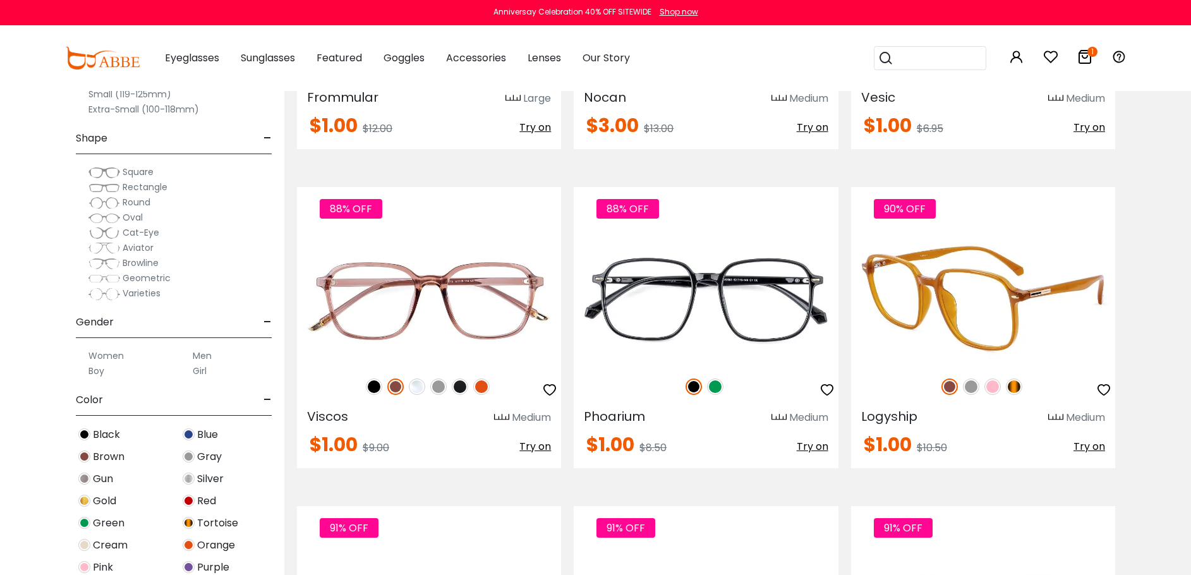
click at [978, 380] on div "90% OFF" at bounding box center [983, 386] width 264 height 27
click at [968, 382] on img at bounding box center [971, 386] width 16 height 16
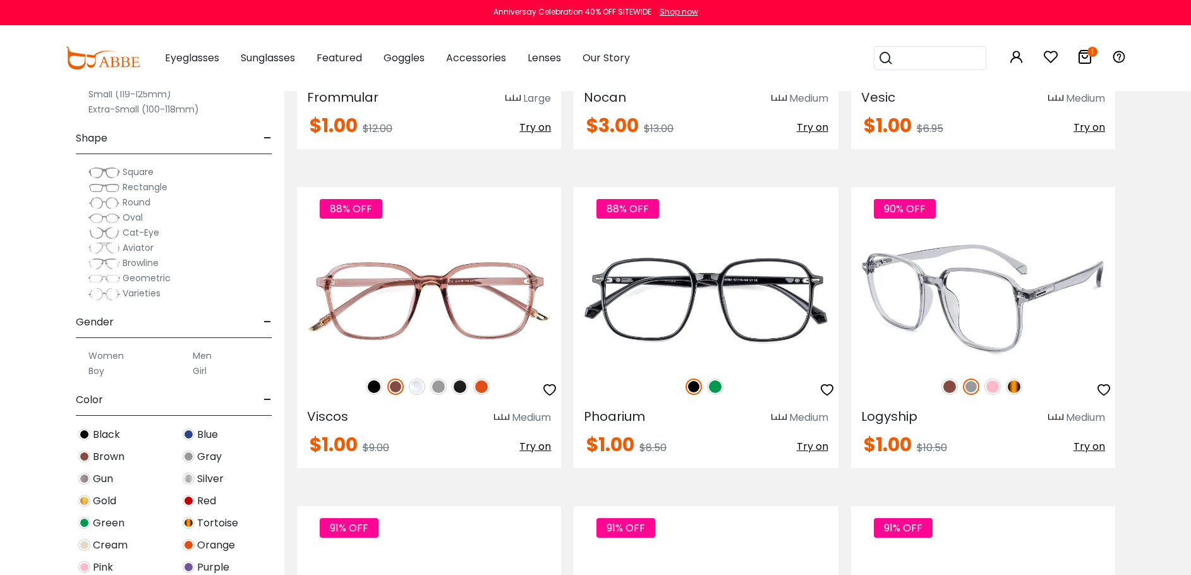
click at [982, 387] on div "90% OFF" at bounding box center [983, 386] width 264 height 27
click at [1000, 386] on img at bounding box center [992, 386] width 16 height 16
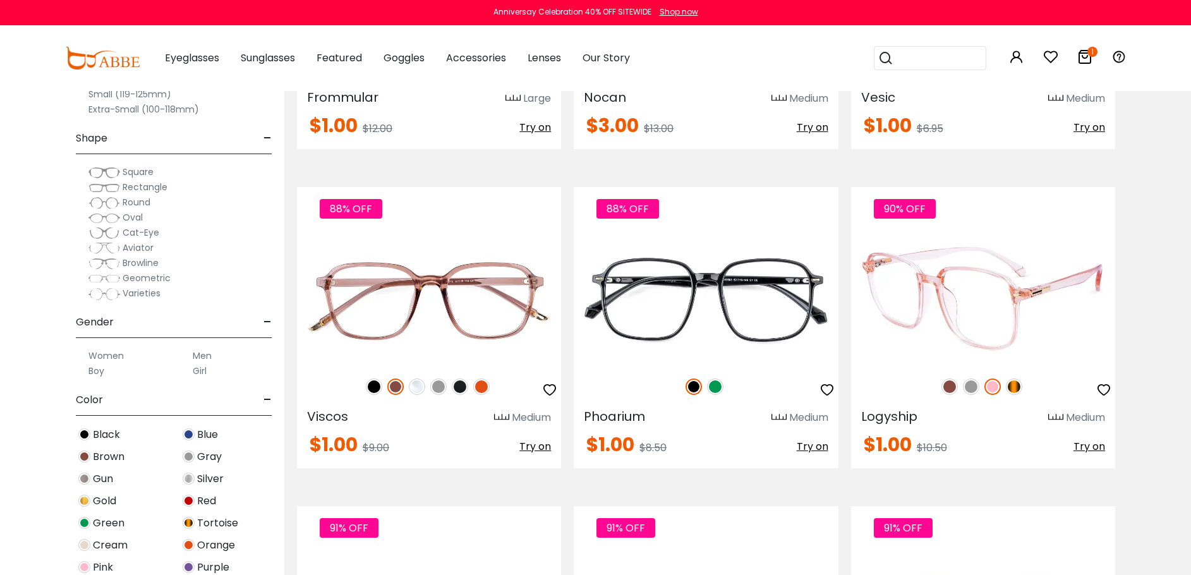
click at [1019, 387] on img at bounding box center [1013, 386] width 16 height 16
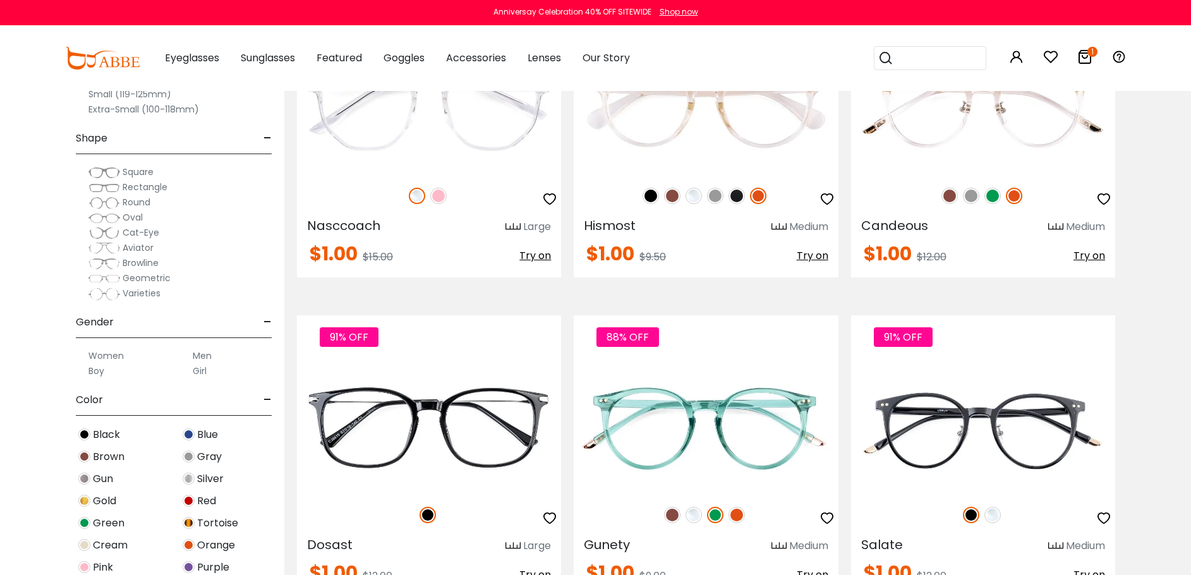
scroll to position [4042, 0]
